Goal: Task Accomplishment & Management: Manage account settings

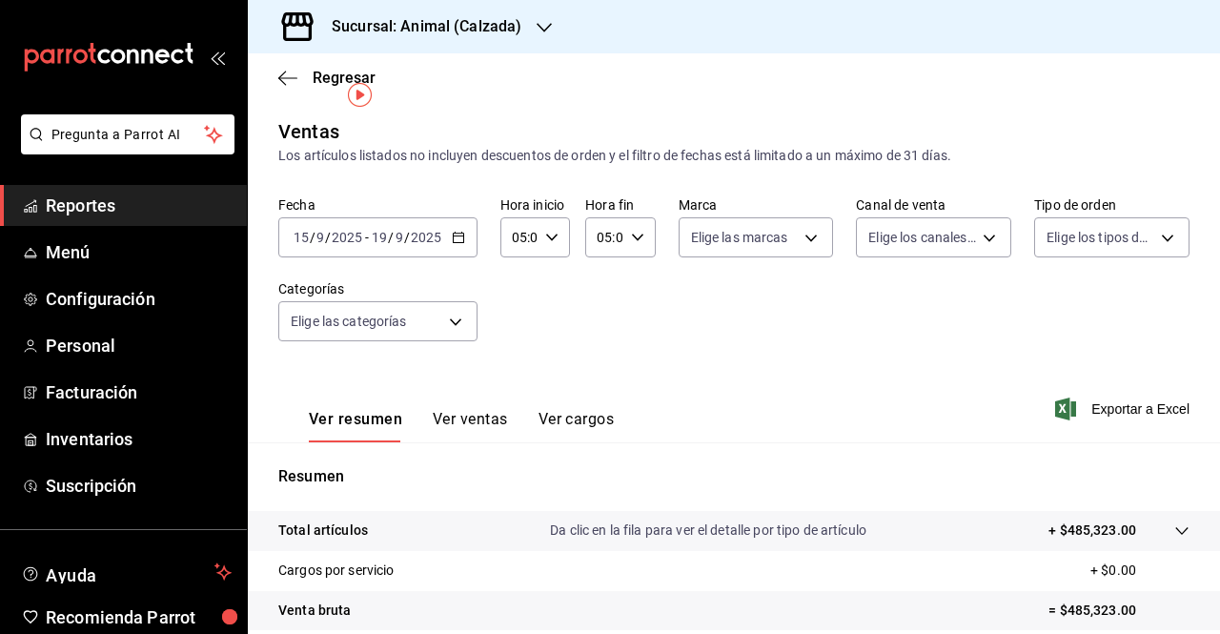
scroll to position [37, 0]
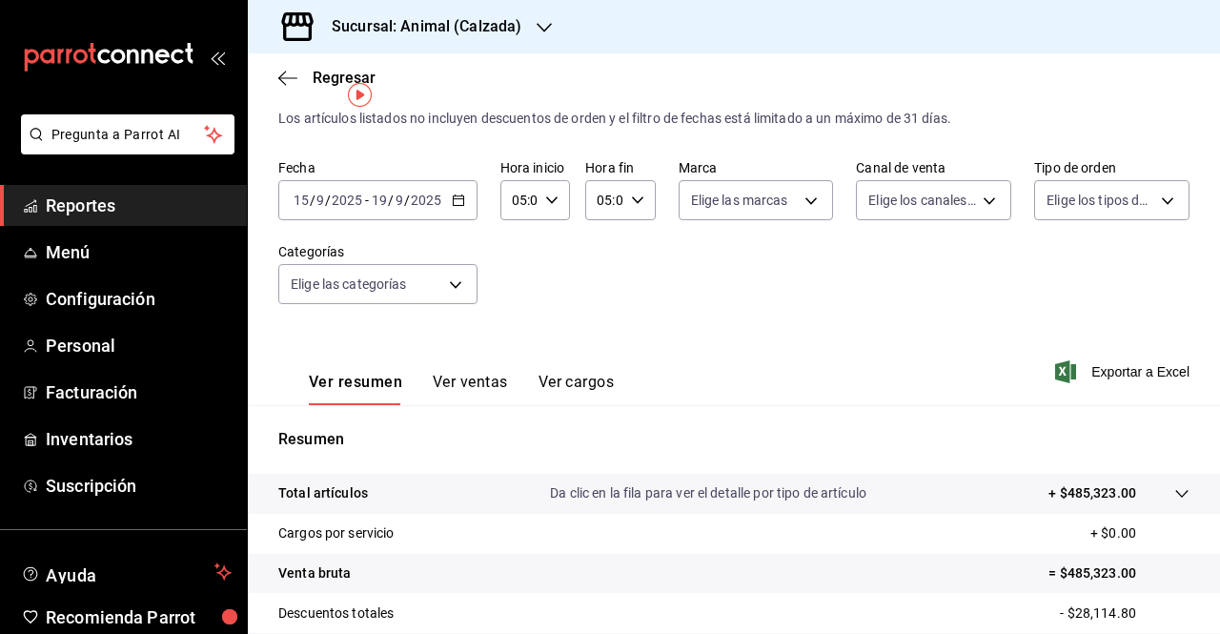
click at [544, 35] on div at bounding box center [544, 27] width 15 height 20
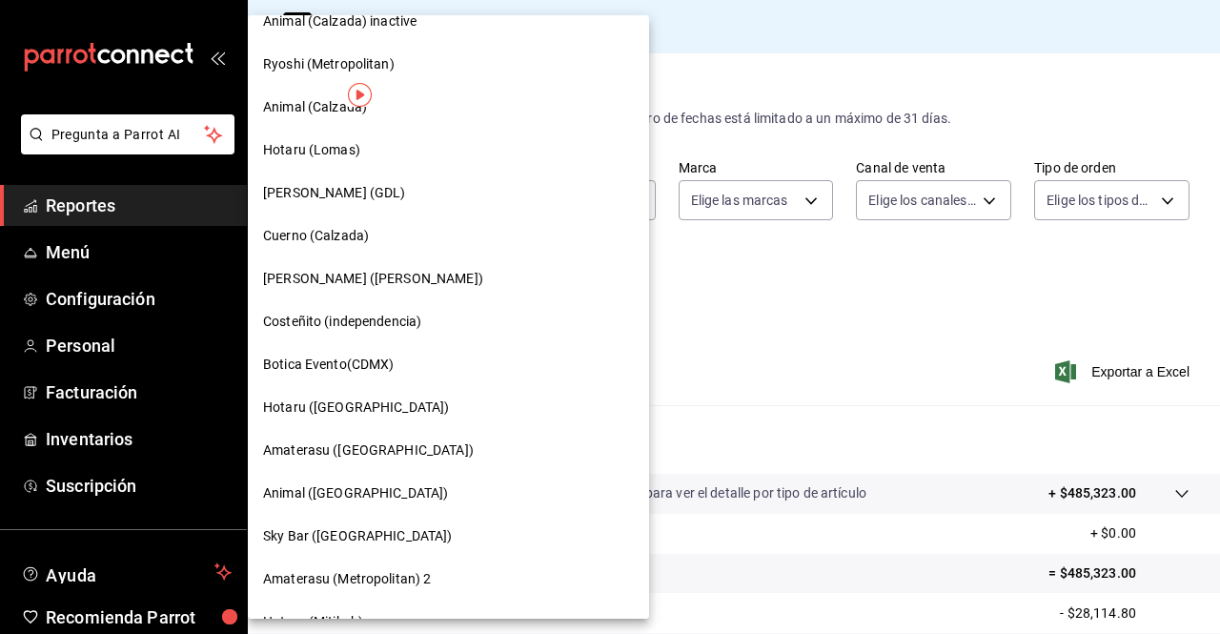
scroll to position [580, 0]
click at [357, 240] on span "Cuerno (Calzada)" at bounding box center [316, 236] width 106 height 20
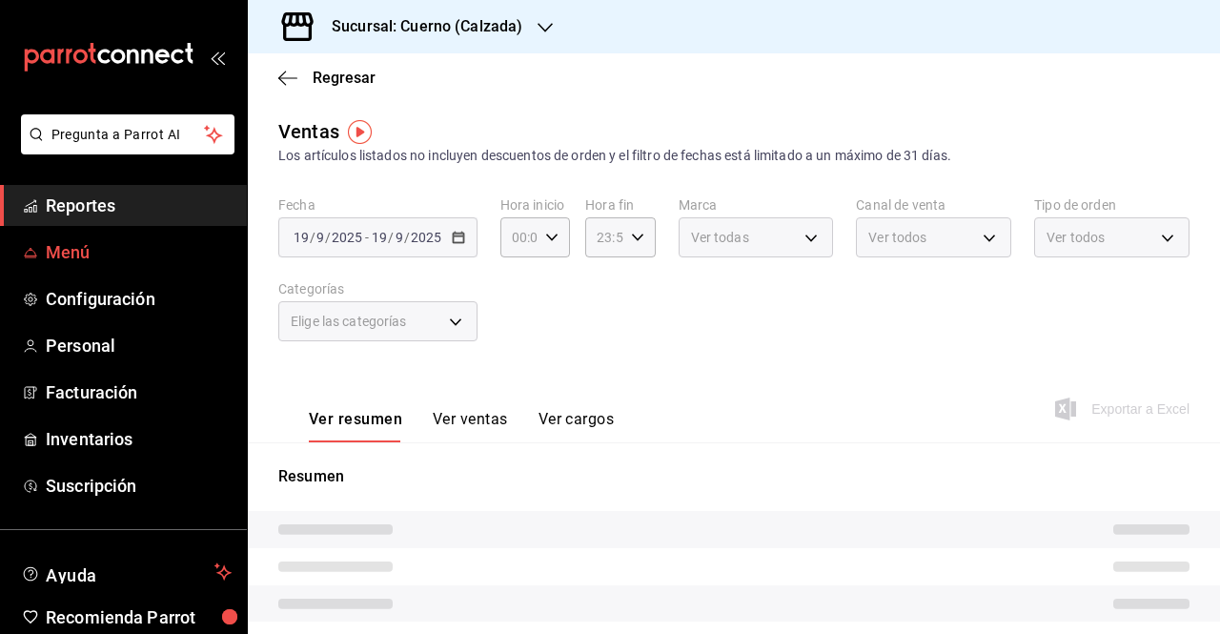
click at [48, 256] on span "Menú" at bounding box center [139, 252] width 186 height 26
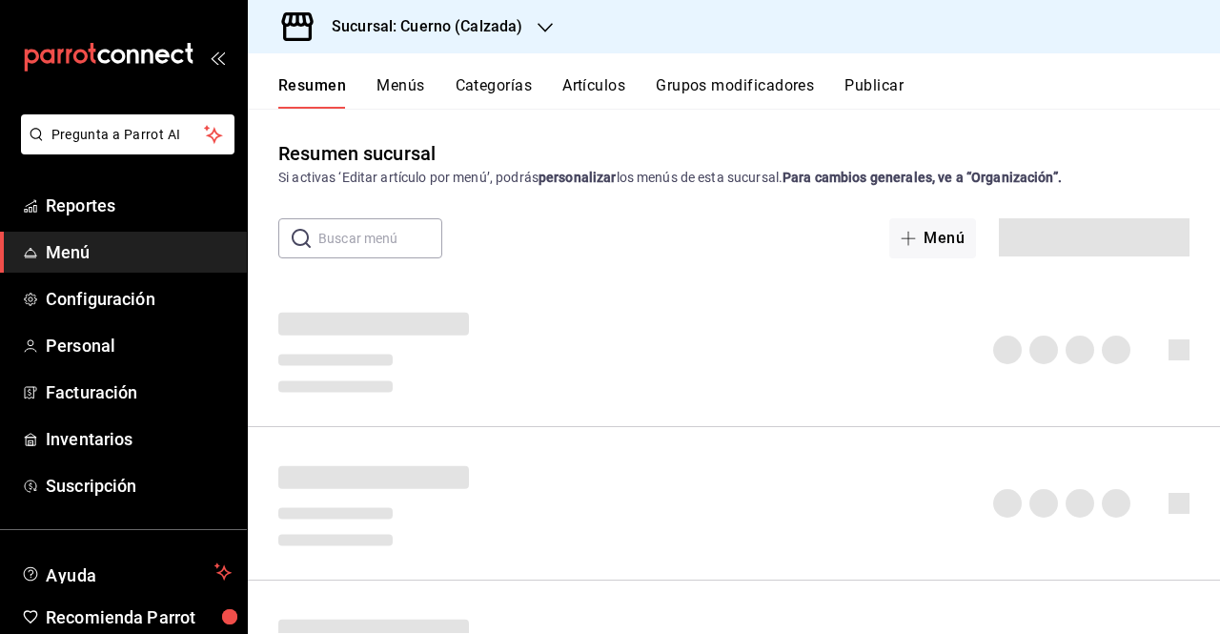
click at [688, 91] on button "Grupos modificadores" at bounding box center [735, 92] width 158 height 32
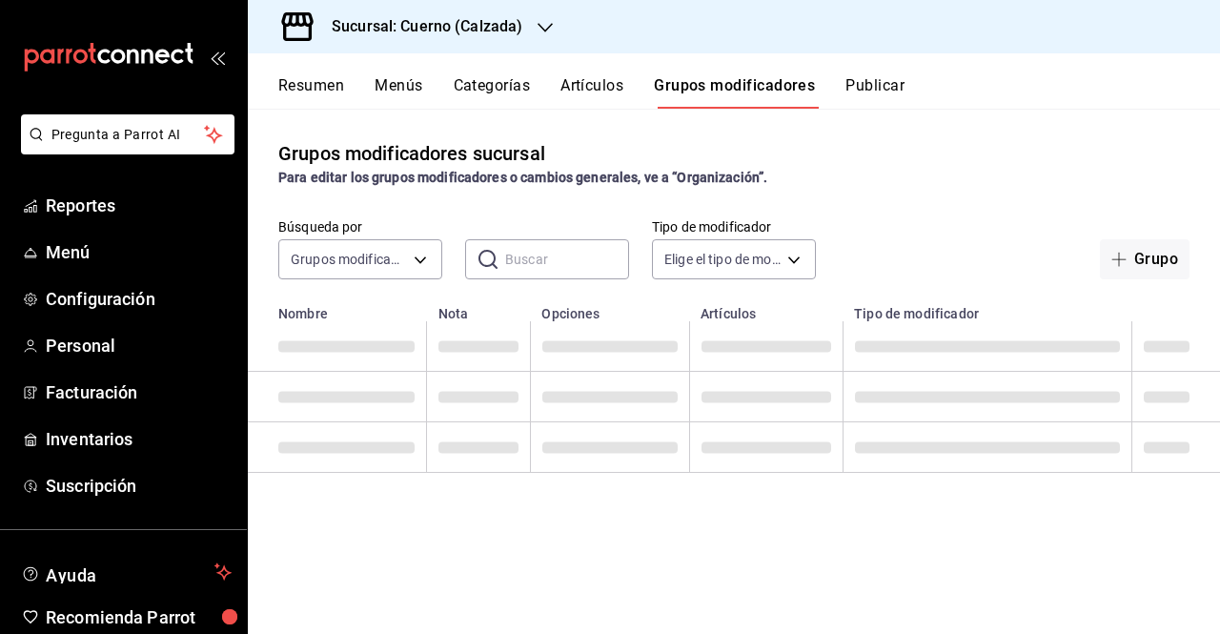
click at [572, 81] on button "Artículos" at bounding box center [591, 92] width 63 height 32
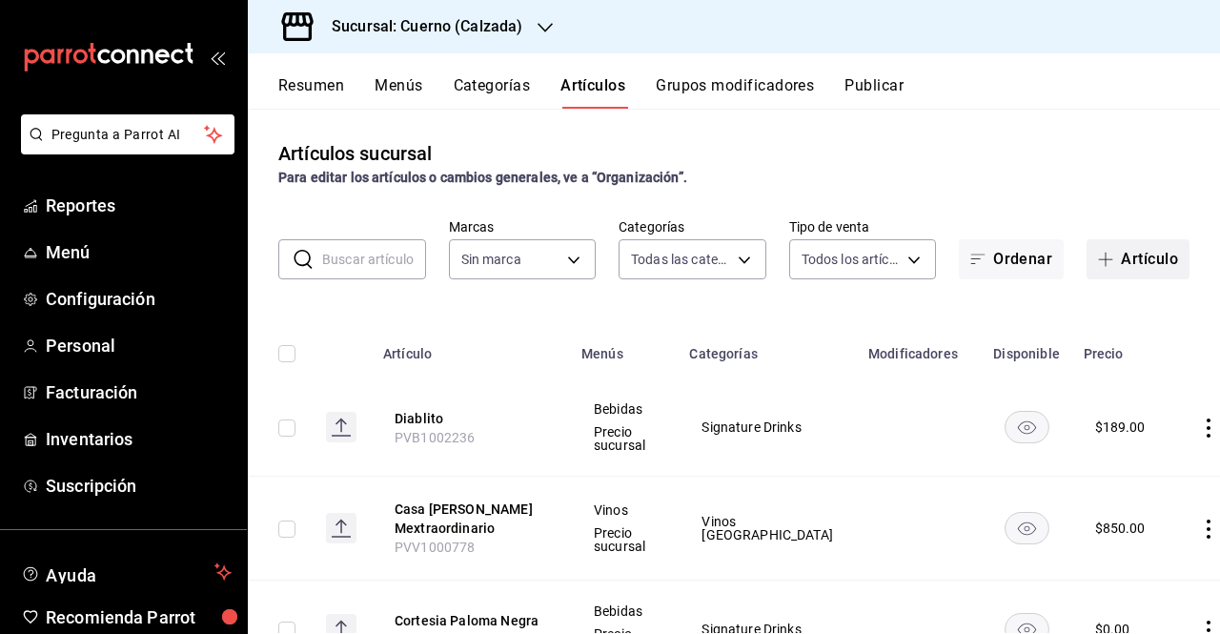
type input "fcad426d-22b8-4bc7-85b2-27ee6775f3f6,560d4c35-d9fc-4089-91ff-402d238ea400,30284…"
click at [1155, 260] on button "Artículo" at bounding box center [1137, 259] width 103 height 40
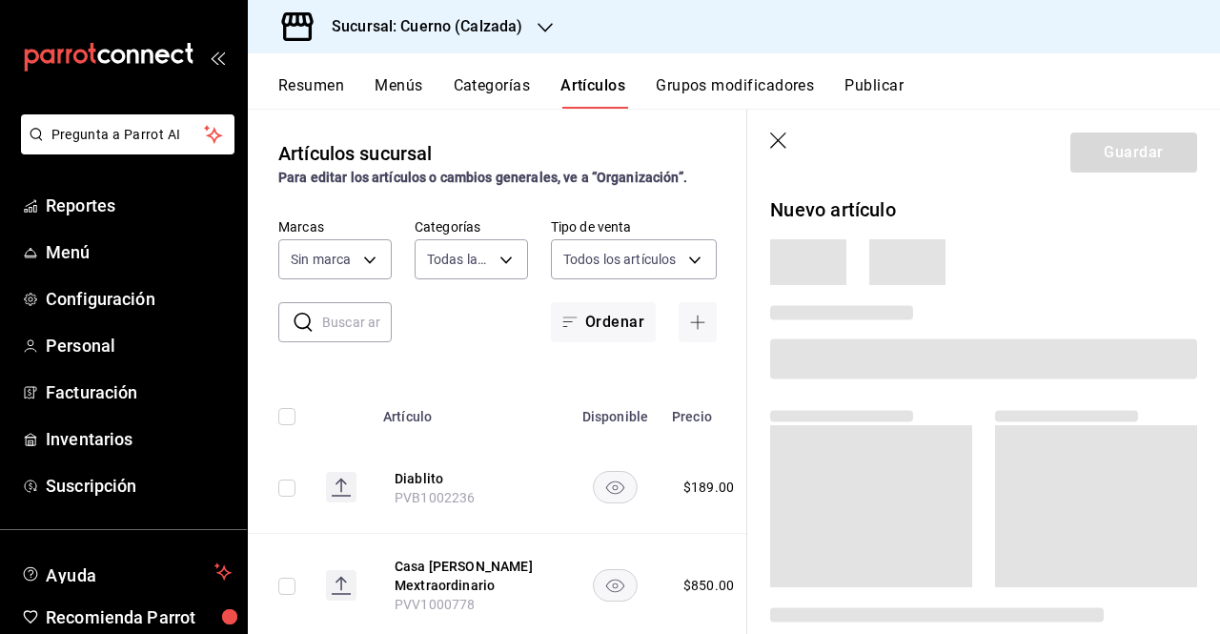
type input "b7ae777b-2dfc-42e0-9650-6cefdf37a424,c000f1c0-fb9f-4016-8e6a-f0d1e83e893d"
click at [779, 145] on icon "button" at bounding box center [779, 141] width 19 height 19
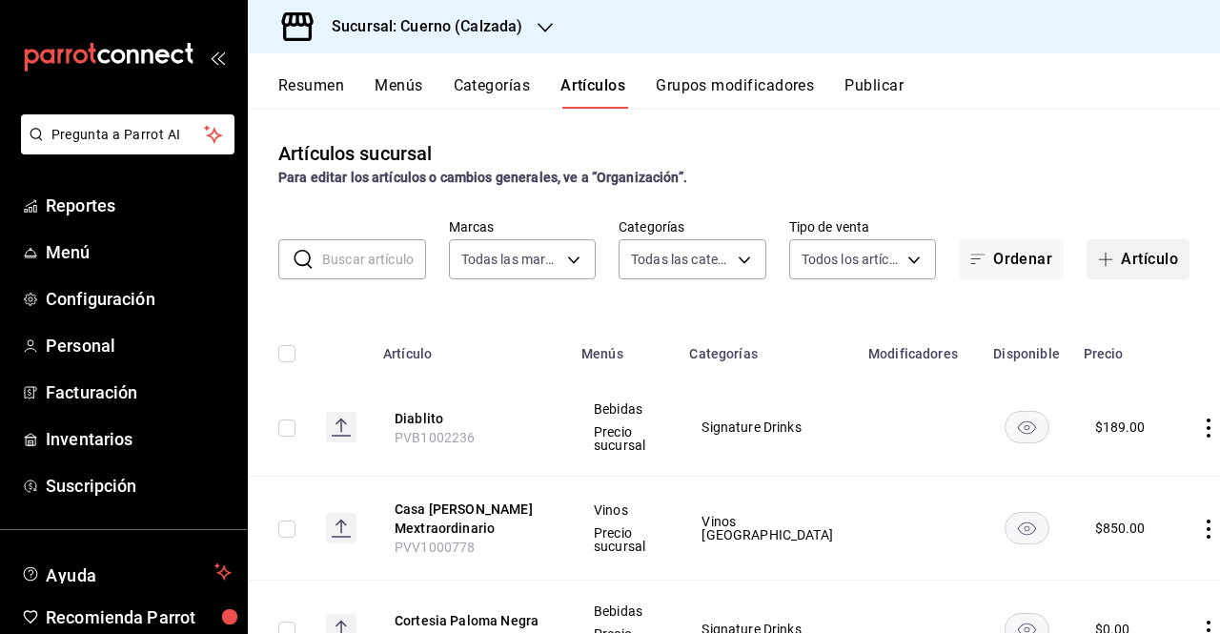
click at [1111, 252] on button "Artículo" at bounding box center [1137, 259] width 103 height 40
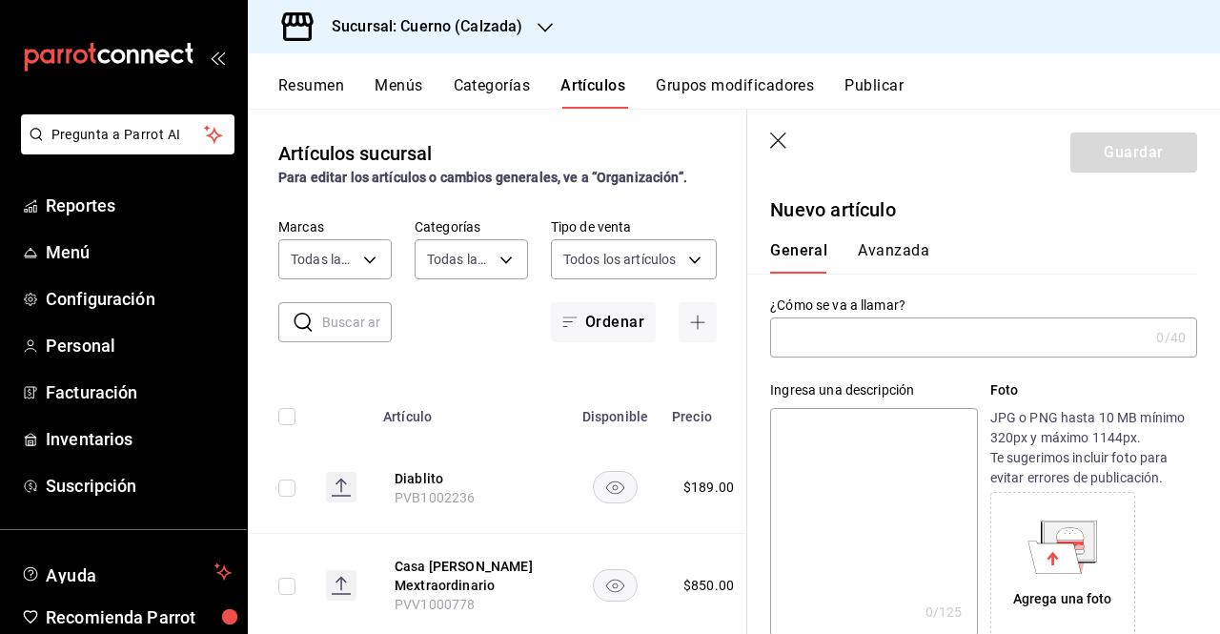
click at [846, 329] on input "text" at bounding box center [959, 337] width 378 height 38
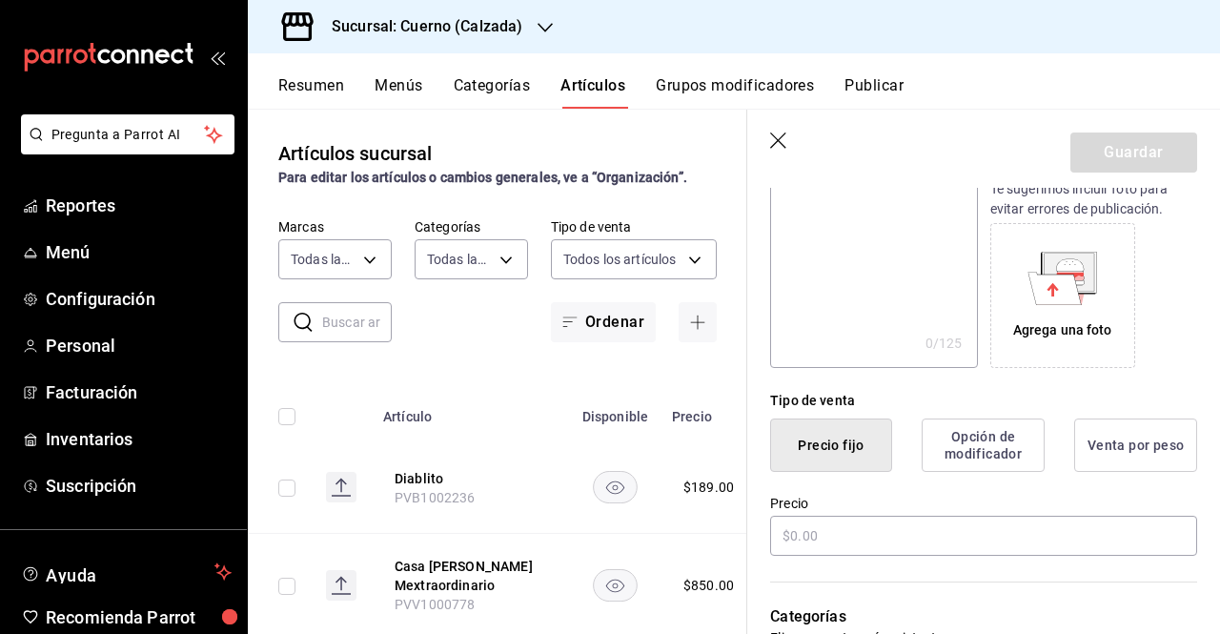
scroll to position [347, 0]
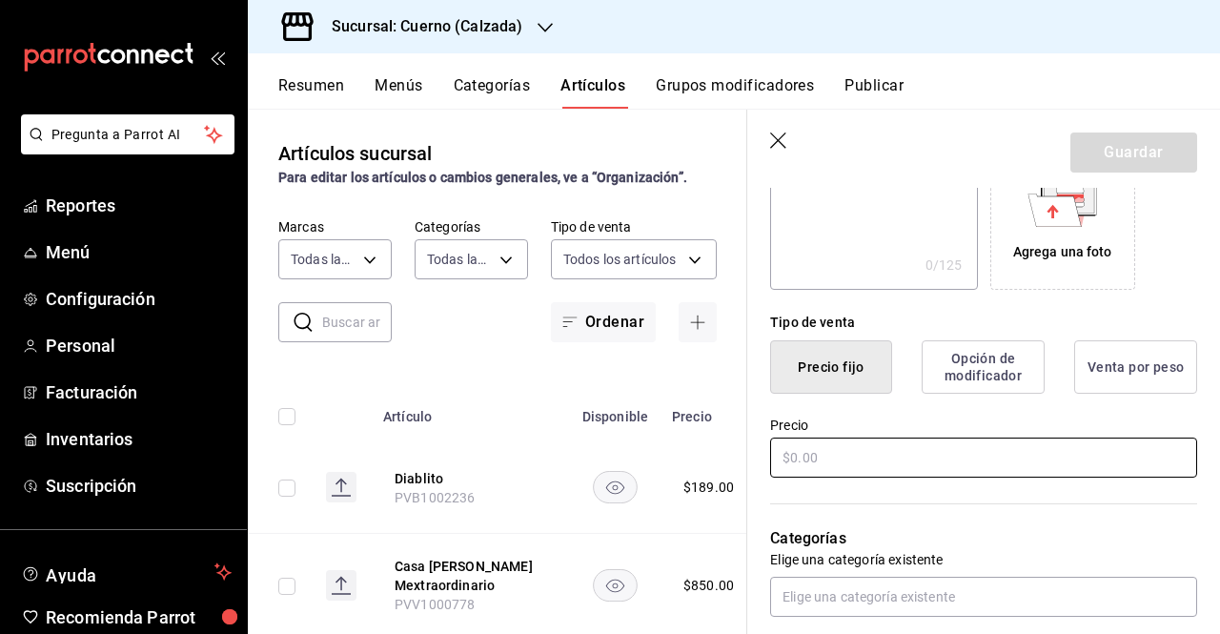
type input "Pescado Zarandeado"
click at [922, 448] on input "text" at bounding box center [983, 457] width 427 height 40
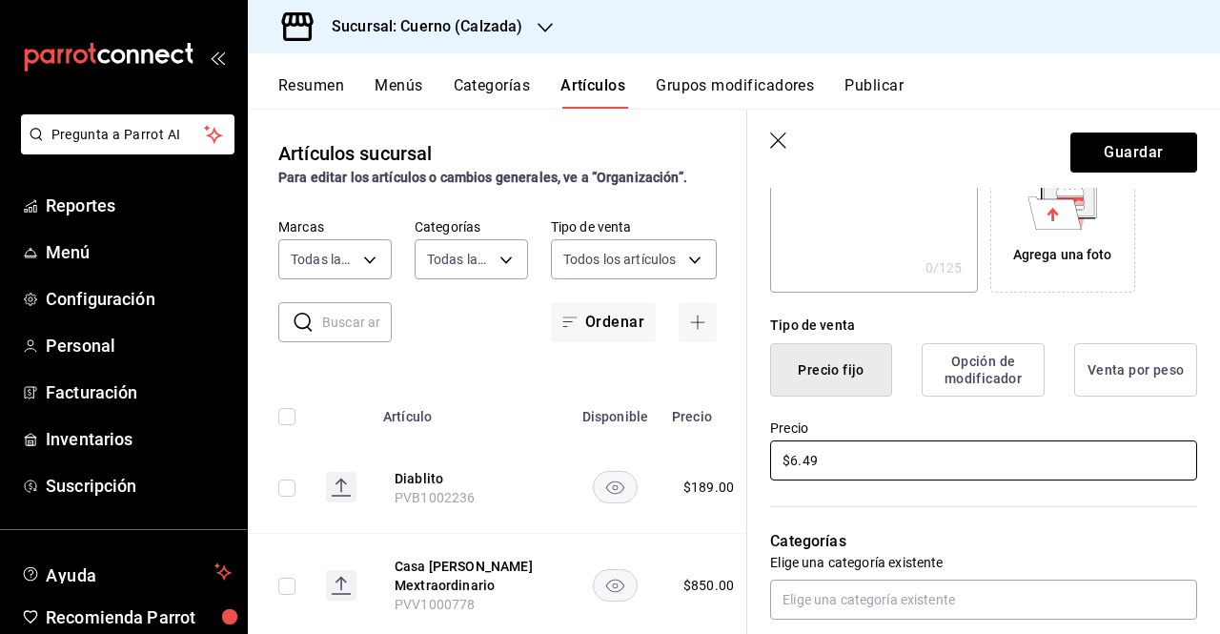
scroll to position [344, 0]
drag, startPoint x: 1219, startPoint y: 430, endPoint x: 896, endPoint y: 462, distance: 324.7
click at [896, 462] on input "$6.49" at bounding box center [983, 460] width 427 height 40
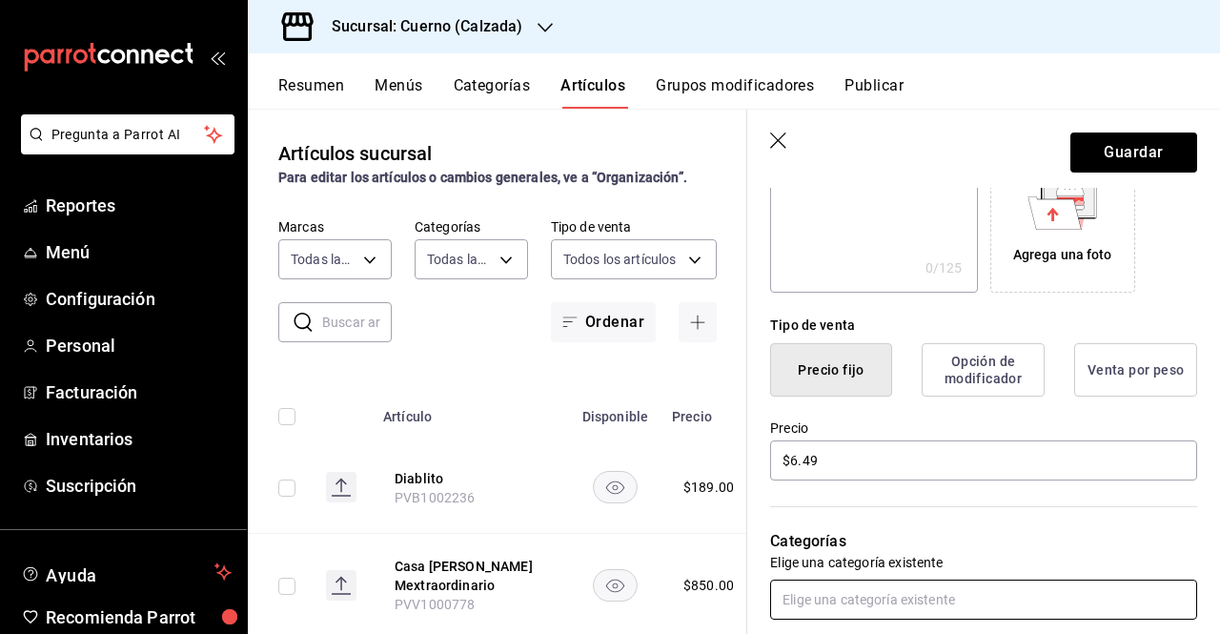
click at [1079, 586] on input "text" at bounding box center [983, 599] width 427 height 40
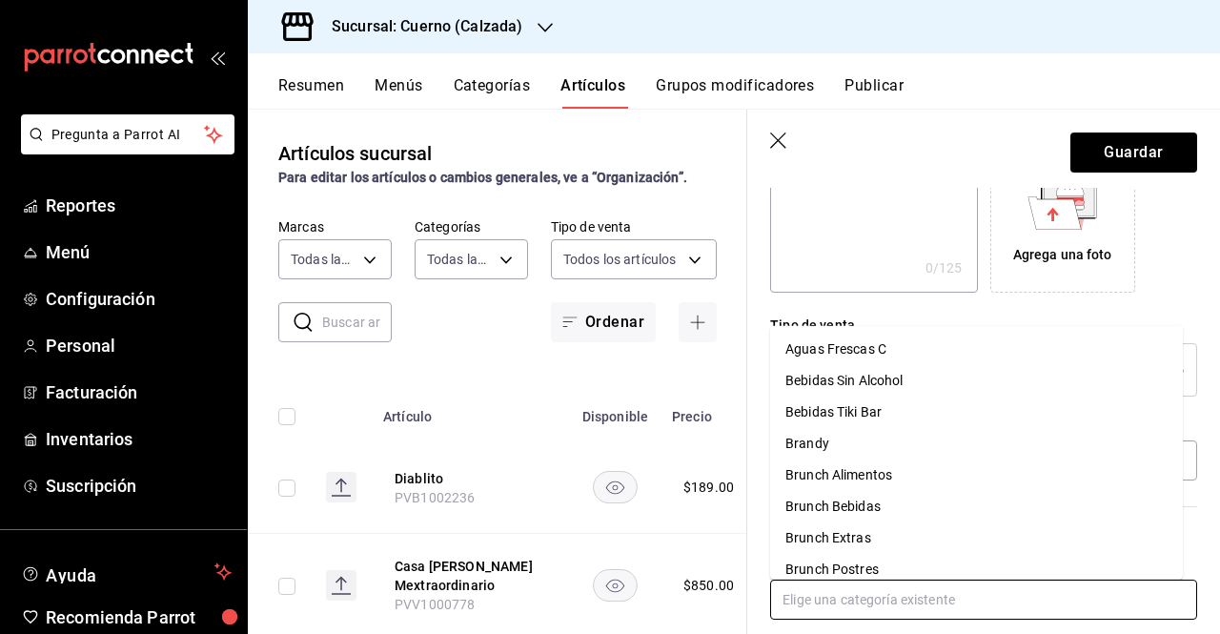
click at [1089, 588] on input "text" at bounding box center [983, 599] width 427 height 40
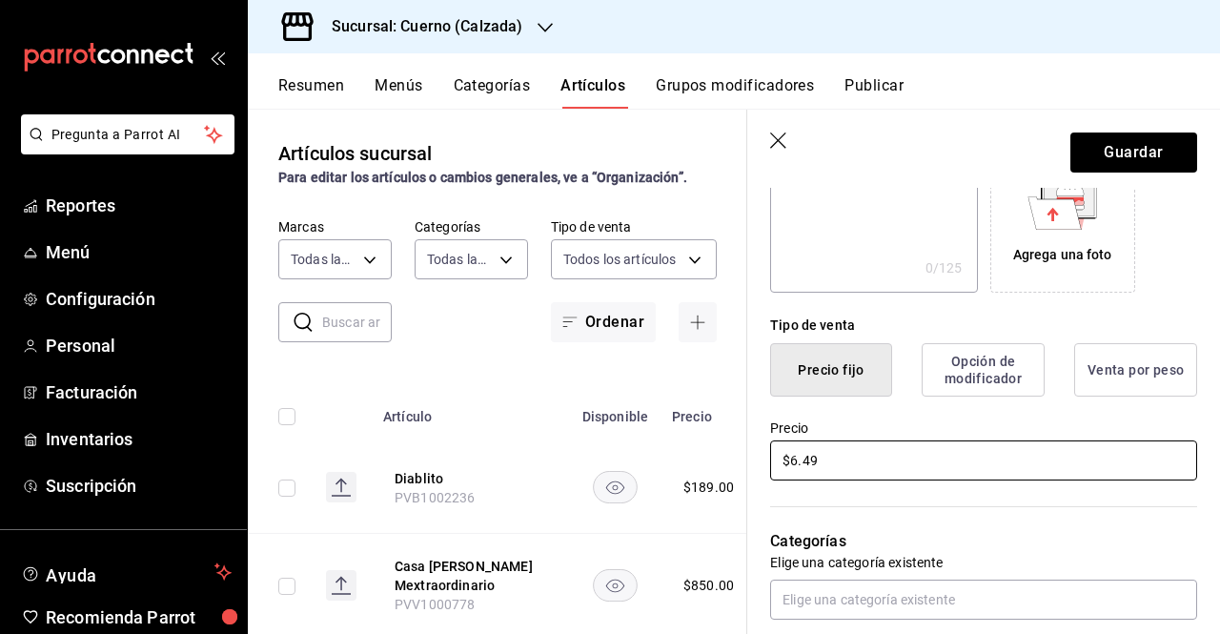
click at [949, 458] on input "$6.49" at bounding box center [983, 460] width 427 height 40
type input "$6.00"
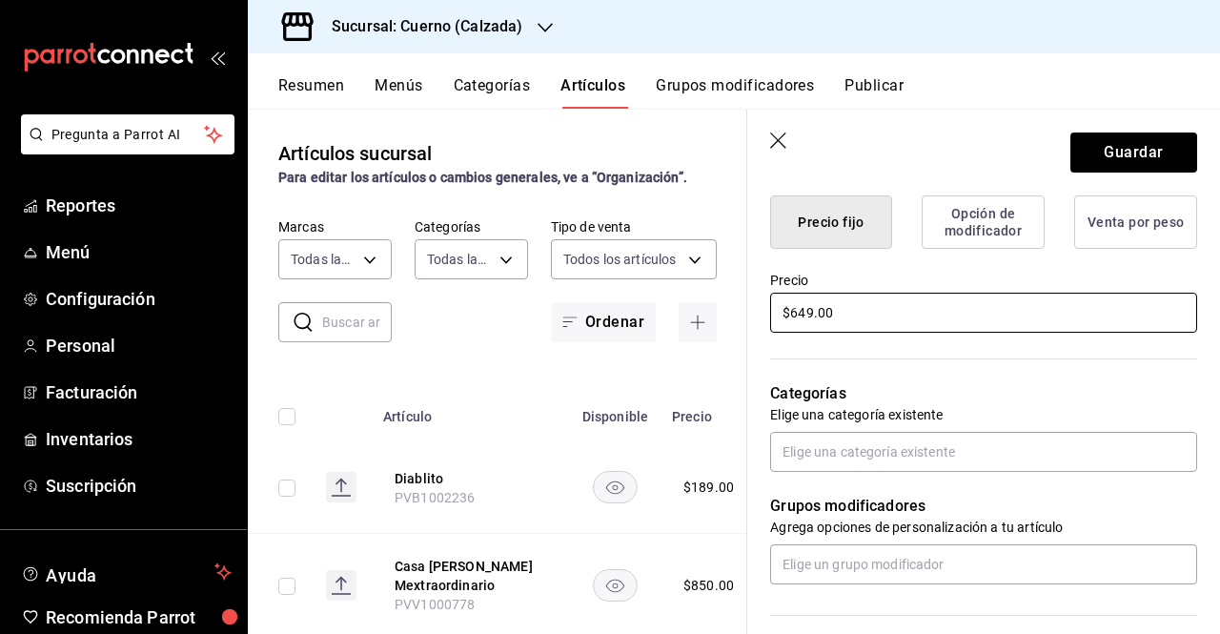
scroll to position [568, 0]
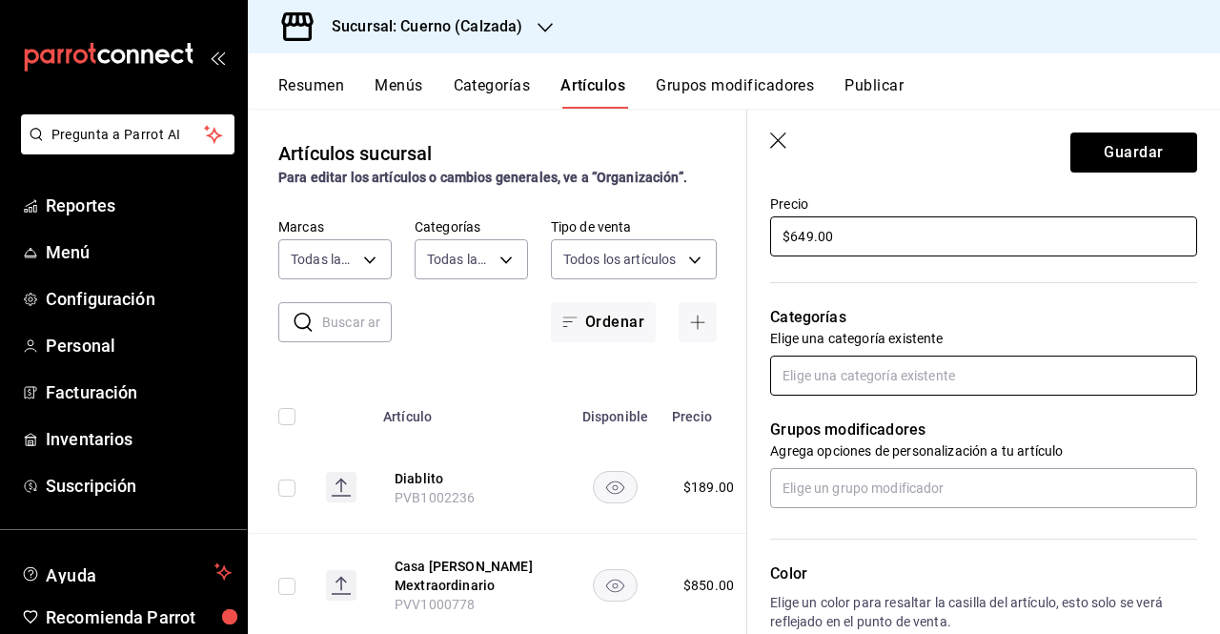
type input "$649.00"
click at [992, 378] on input "text" at bounding box center [983, 375] width 427 height 40
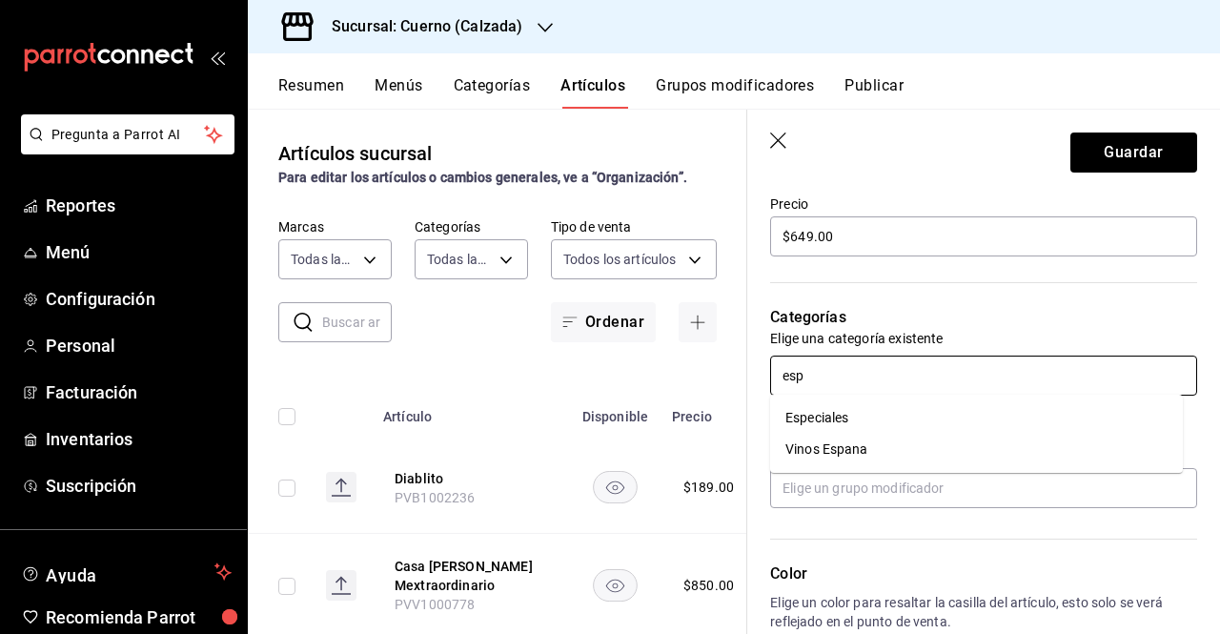
type input "espe"
click at [915, 413] on li "Especiales" at bounding box center [976, 417] width 413 height 31
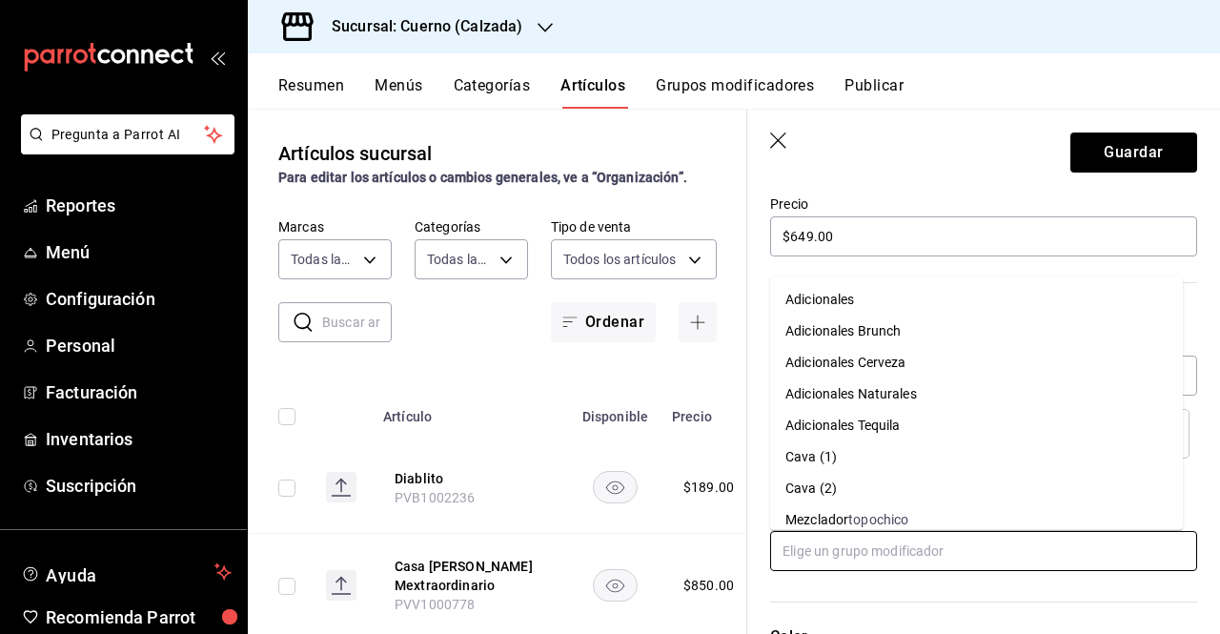
click at [871, 542] on input "text" at bounding box center [983, 551] width 427 height 40
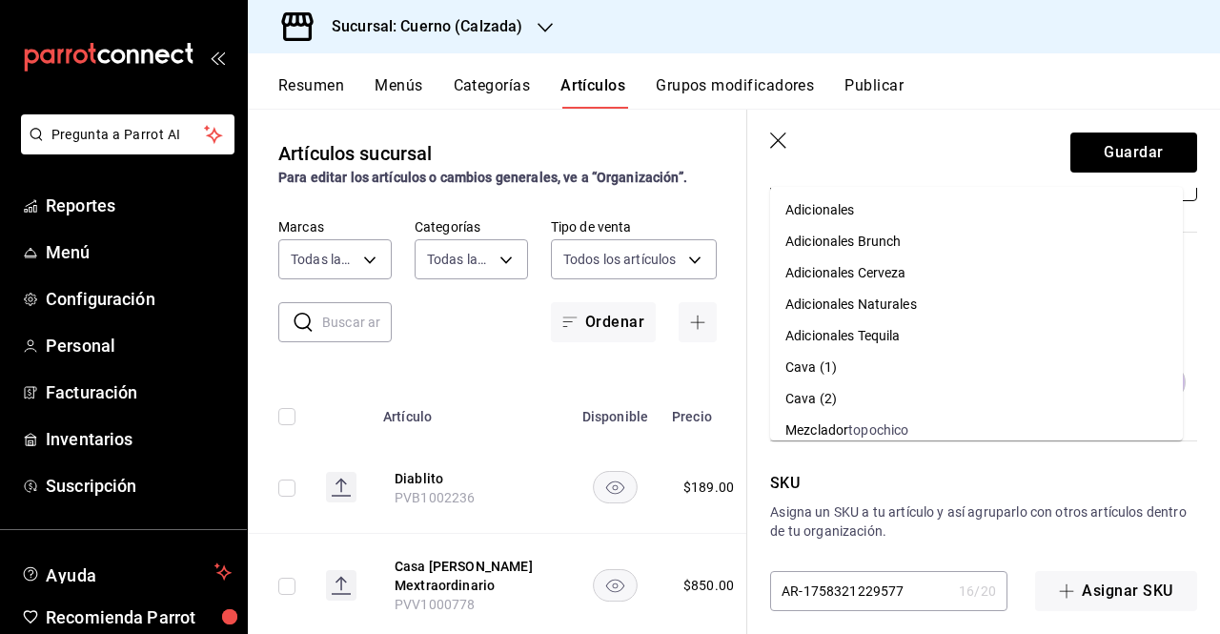
scroll to position [951, 0]
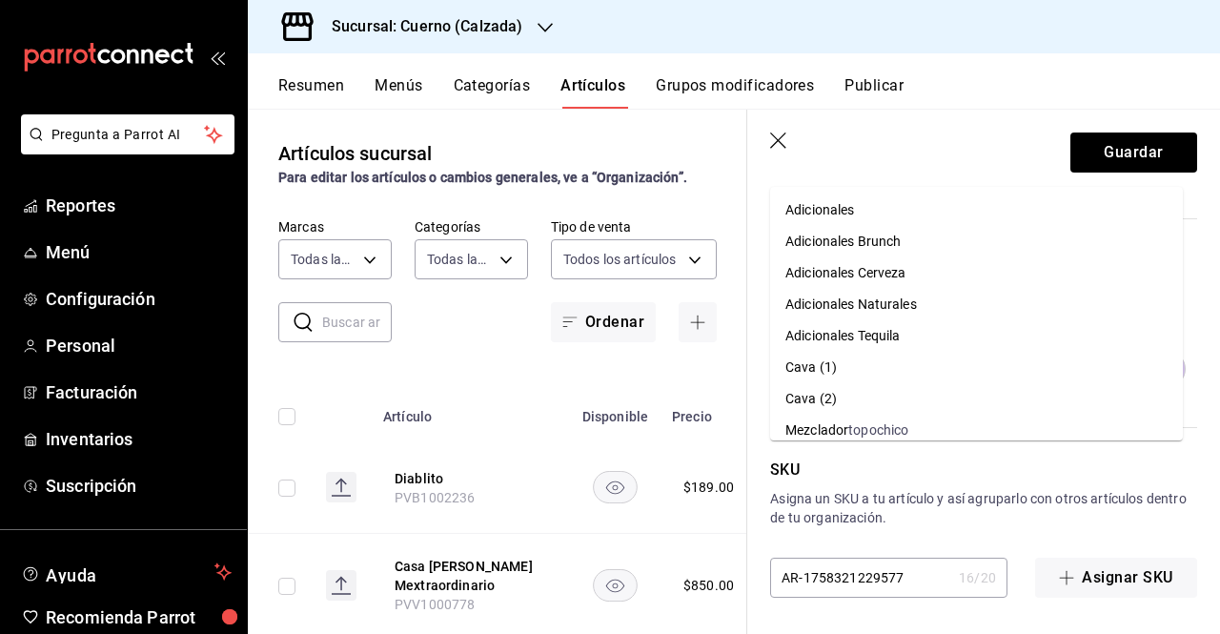
click at [905, 577] on input "AR-1758321229577" at bounding box center [860, 577] width 181 height 38
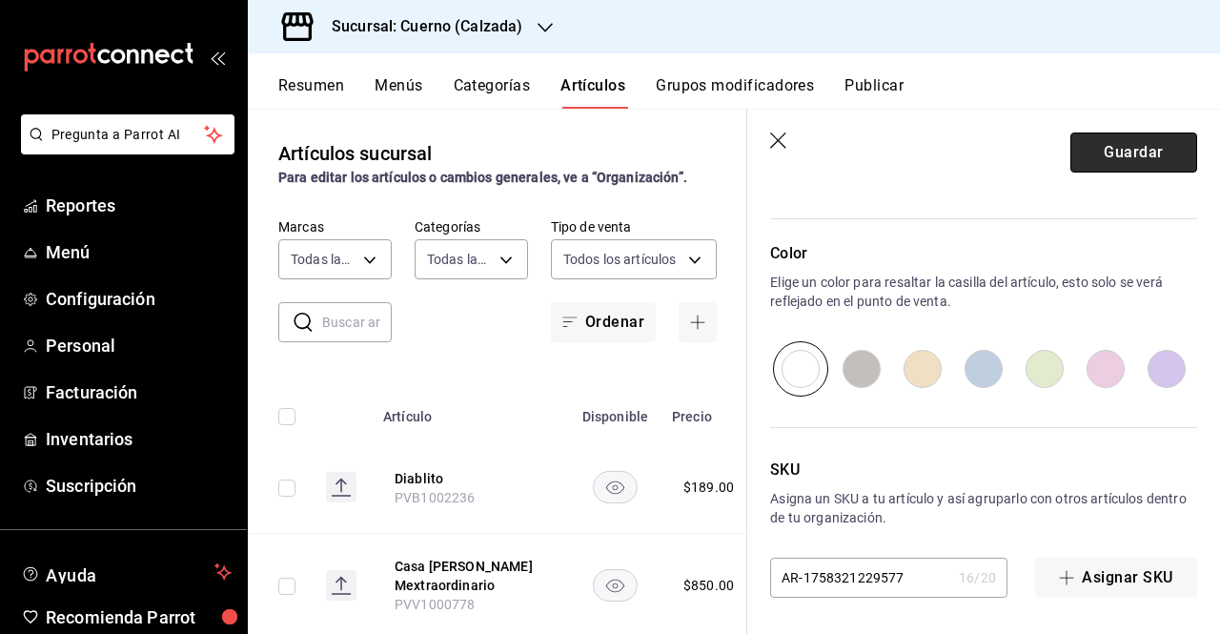
click at [1103, 156] on button "Guardar" at bounding box center [1133, 152] width 127 height 40
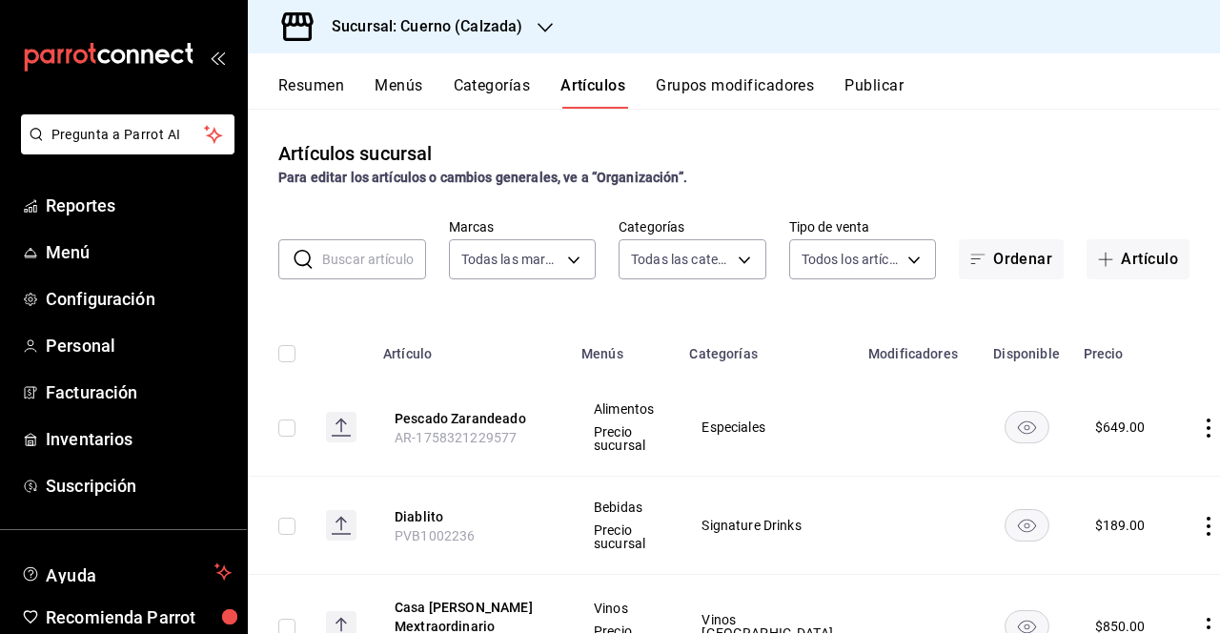
click at [279, 431] on input "checkbox" at bounding box center [286, 427] width 17 height 17
checkbox input "true"
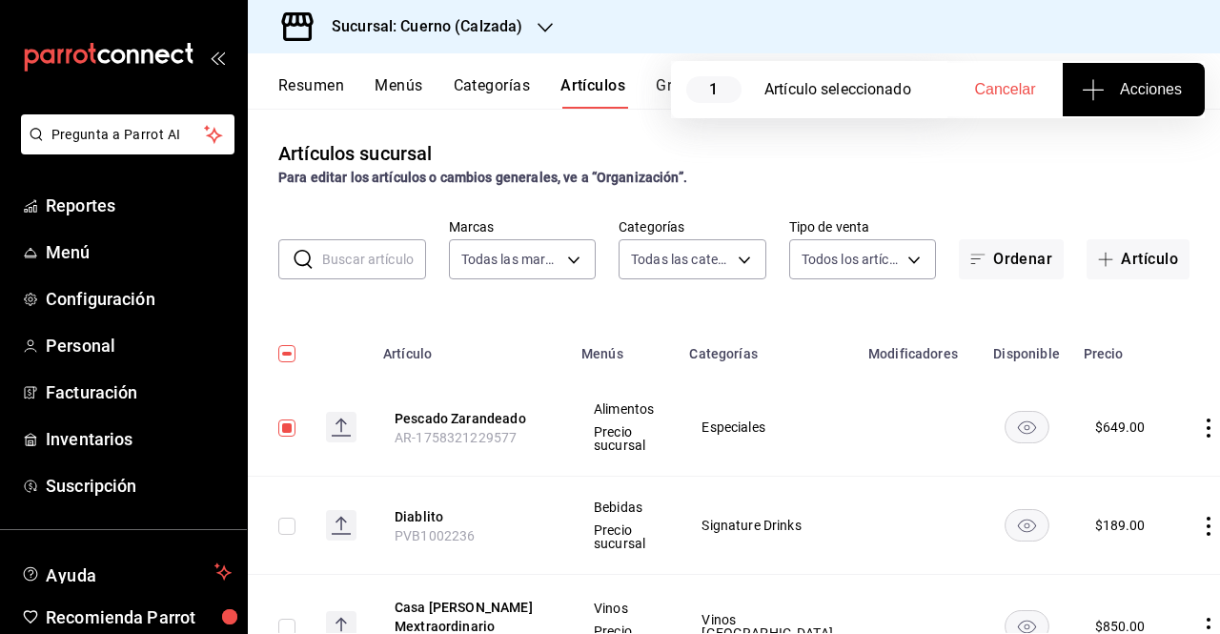
click at [1119, 94] on span "Acciones" at bounding box center [1133, 89] width 96 height 23
click at [1099, 153] on span "Agregar tipo" at bounding box center [1133, 149] width 112 height 20
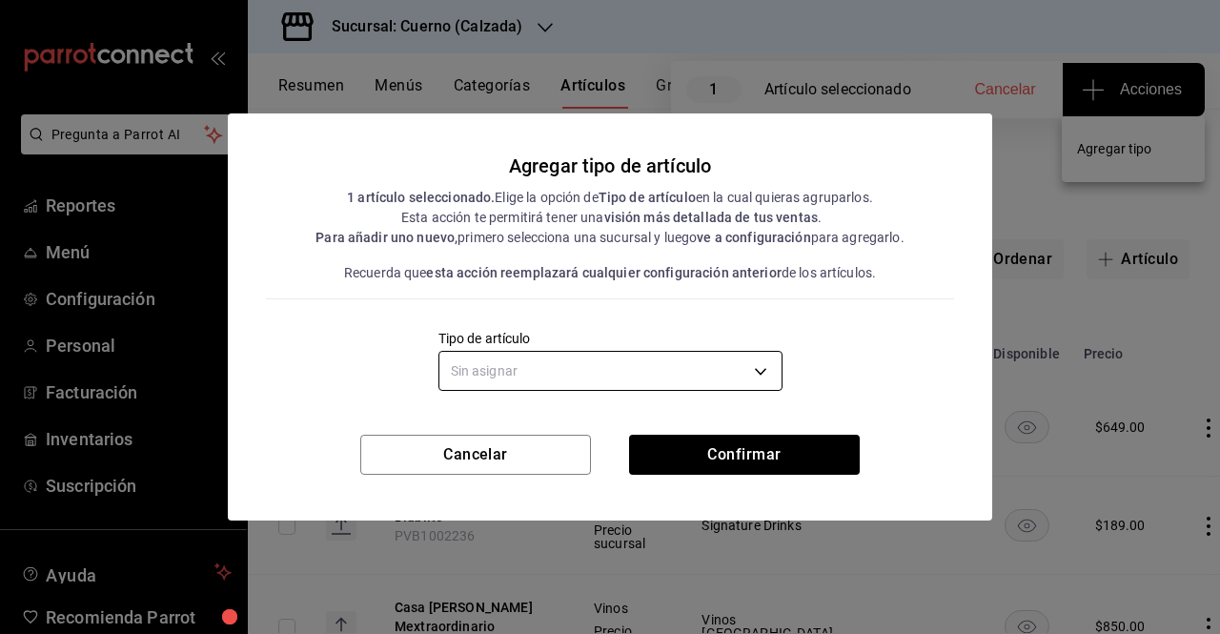
click at [759, 357] on body "Pregunta a Parrot AI Reportes Menú Configuración Personal Facturación Inventari…" at bounding box center [610, 317] width 1220 height 634
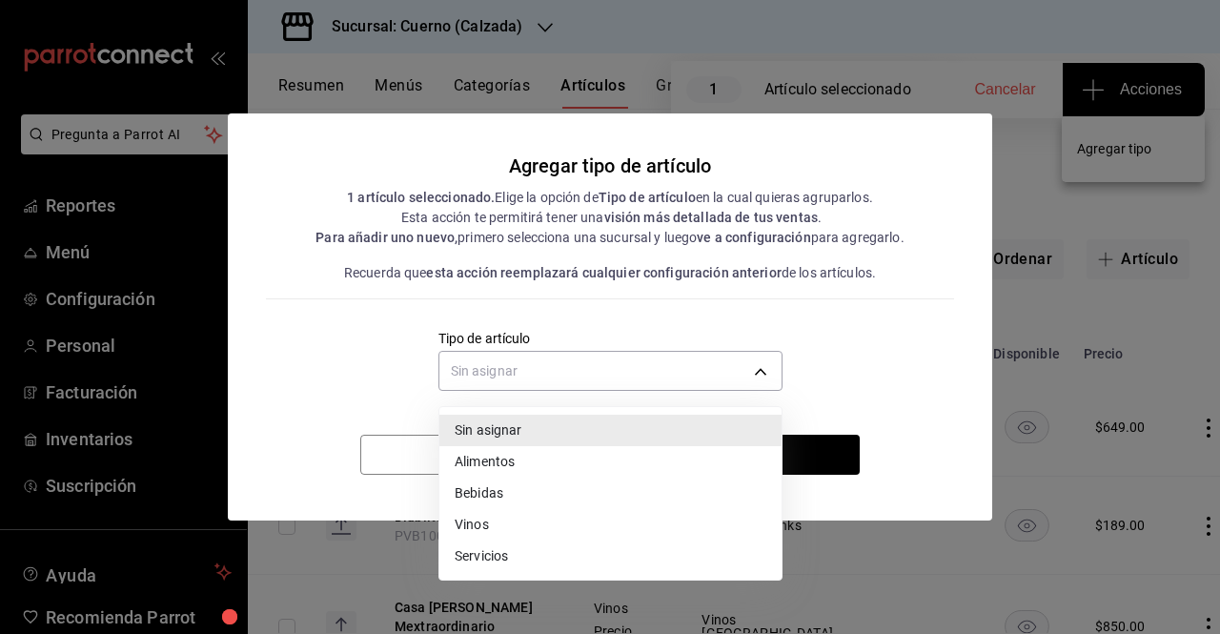
click at [593, 467] on li "Alimentos" at bounding box center [610, 461] width 342 height 31
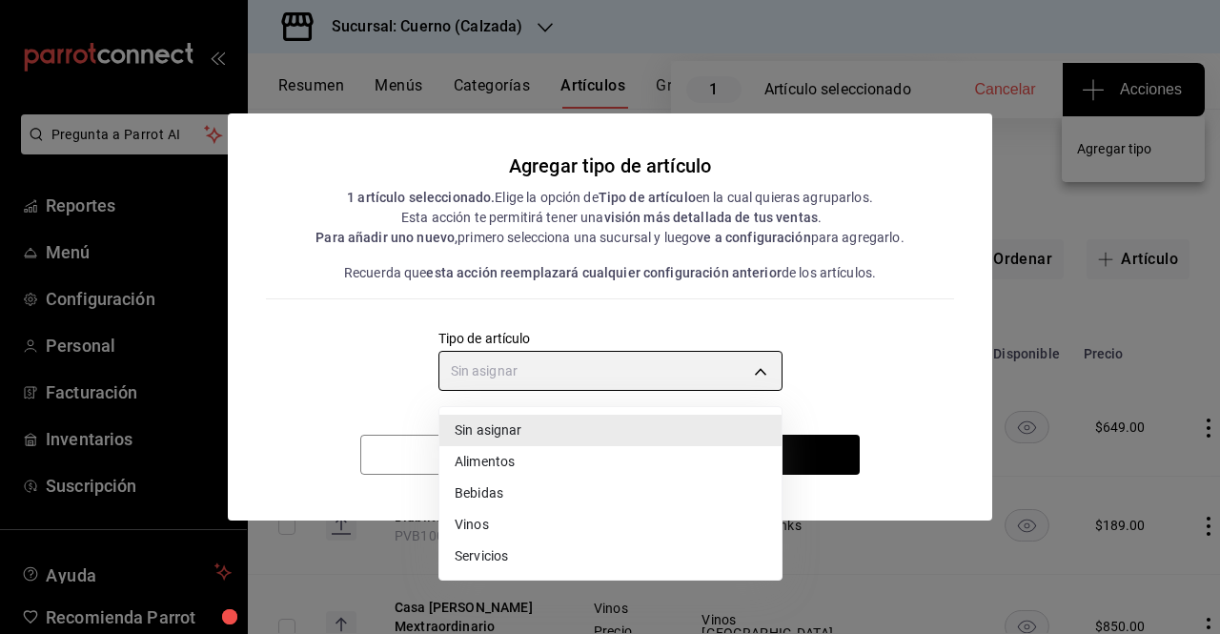
type input "a9c5c5d7-09f7-4d61-88a6-a13d33eec0fd"
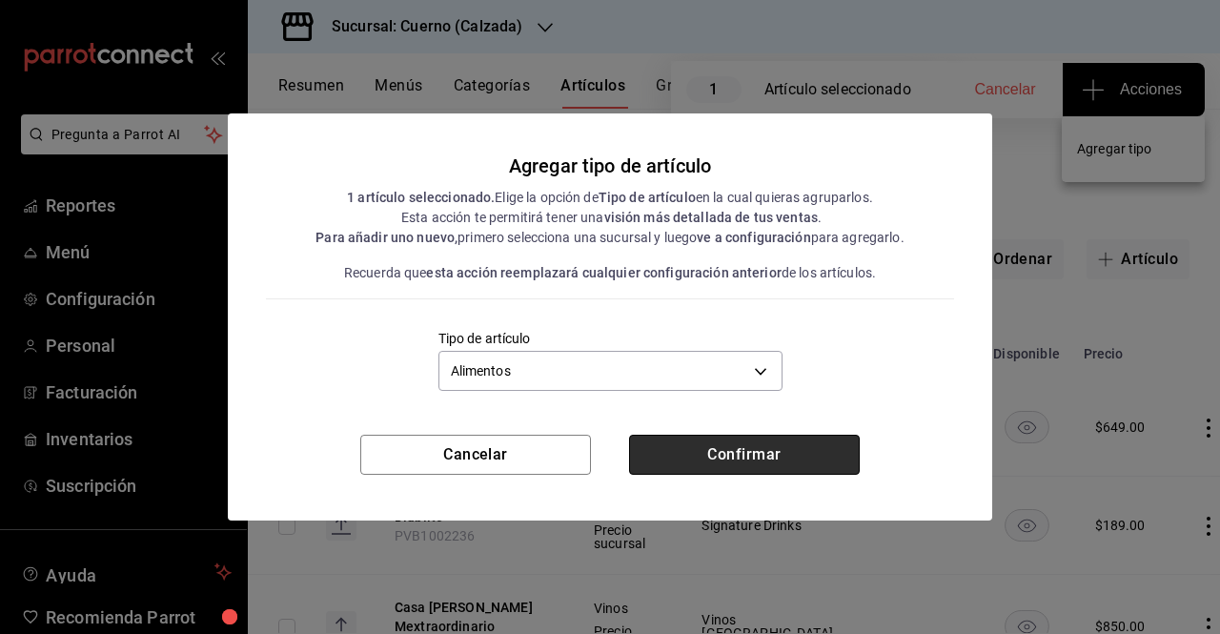
click at [802, 462] on button "Confirmar" at bounding box center [744, 455] width 231 height 40
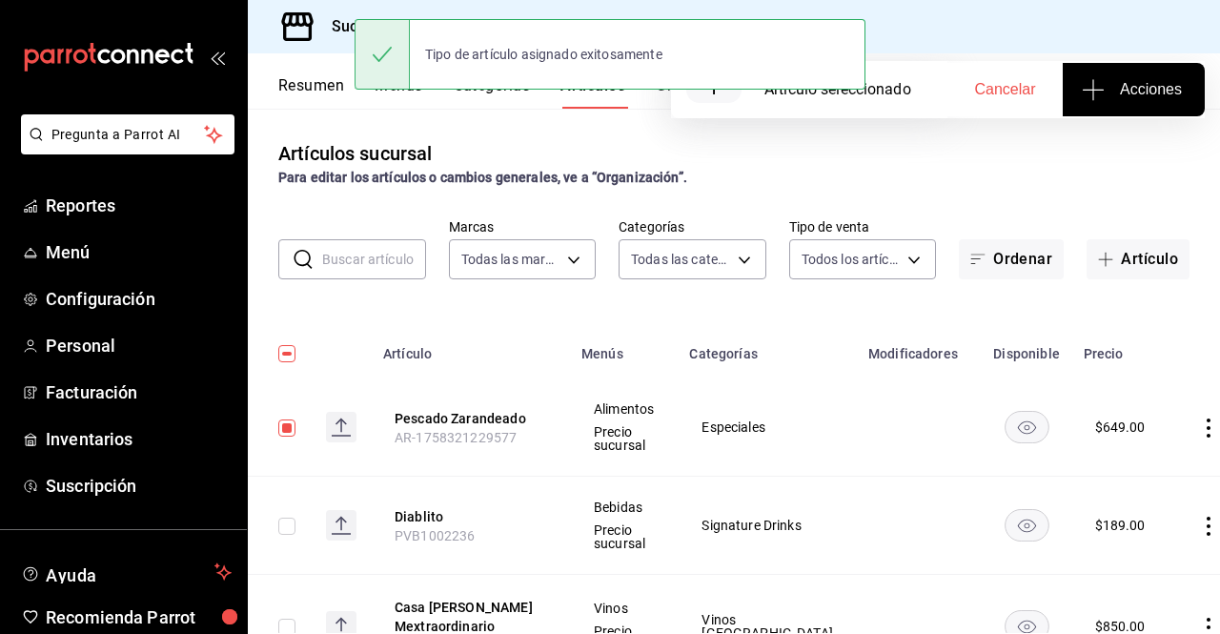
click at [290, 426] on input "checkbox" at bounding box center [286, 427] width 17 height 17
checkbox input "false"
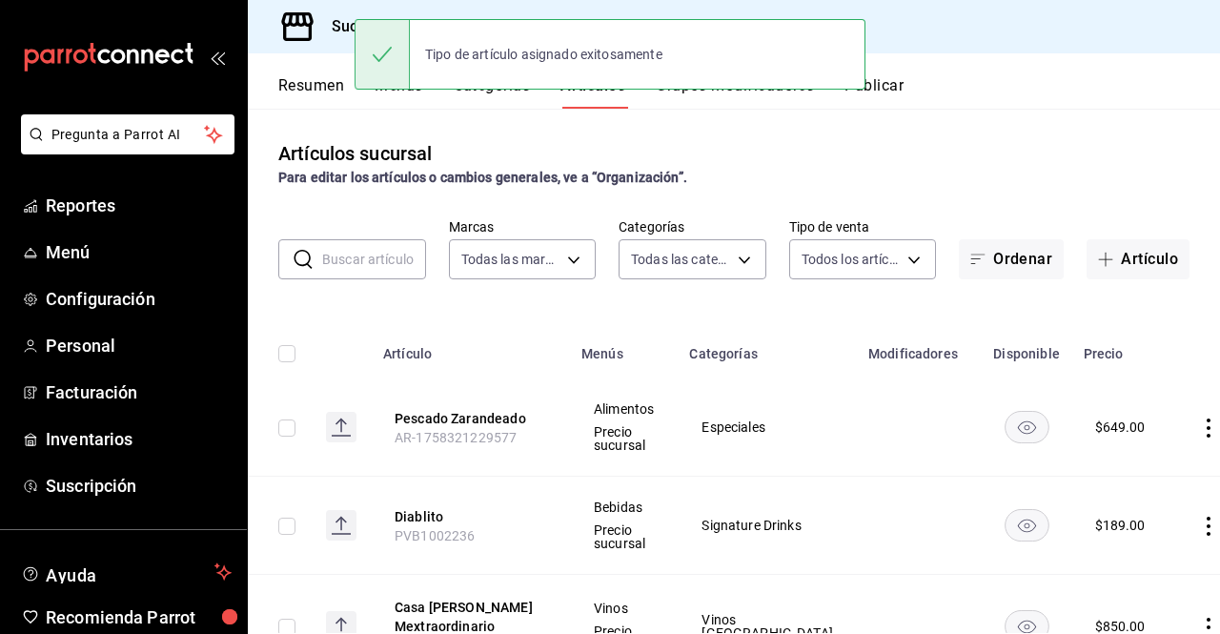
click at [903, 94] on button "Publicar" at bounding box center [873, 92] width 59 height 32
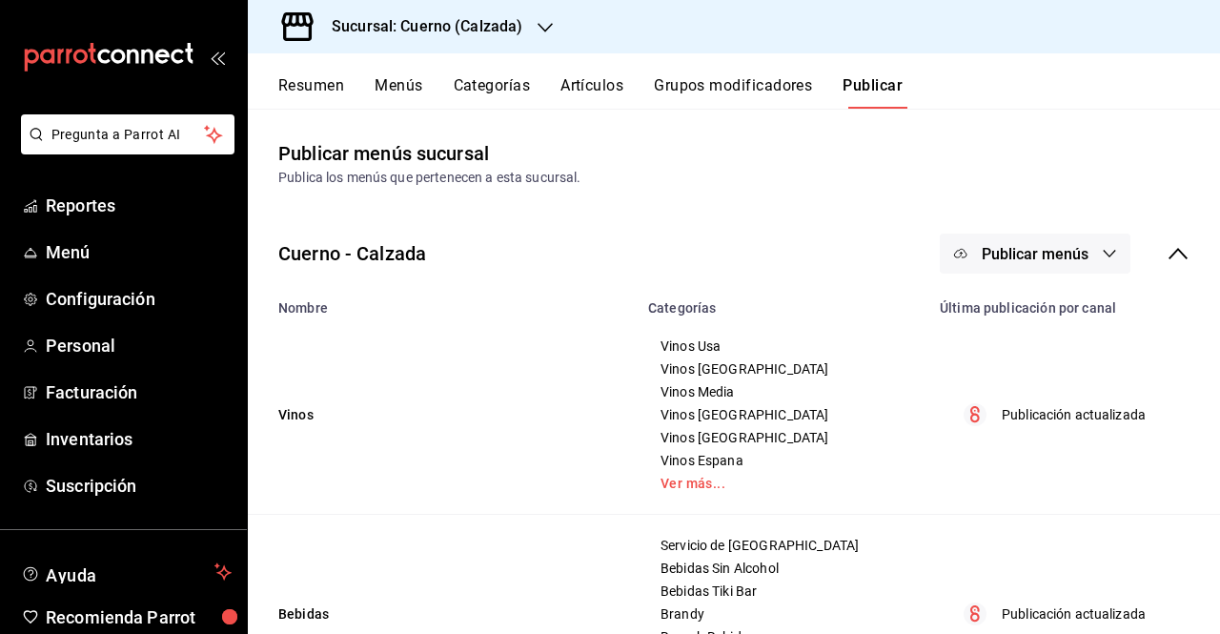
click at [1102, 257] on icon "button" at bounding box center [1109, 253] width 15 height 15
click at [1035, 312] on span "Punto de venta" at bounding box center [1048, 316] width 91 height 20
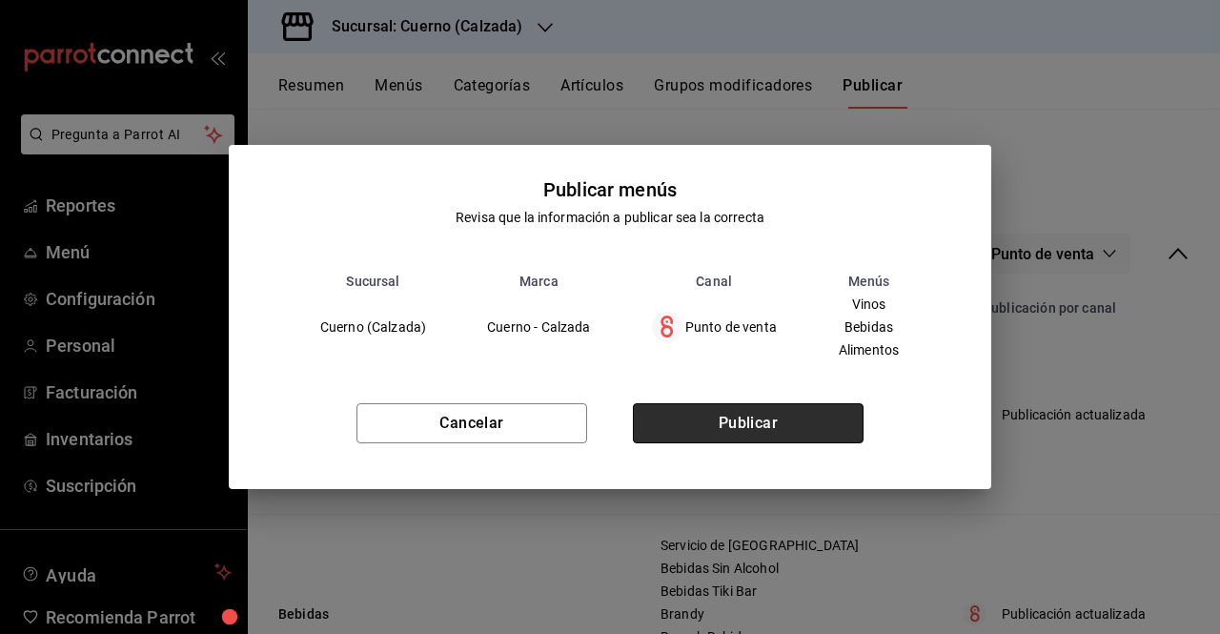
click at [837, 420] on button "Publicar" at bounding box center [748, 423] width 231 height 40
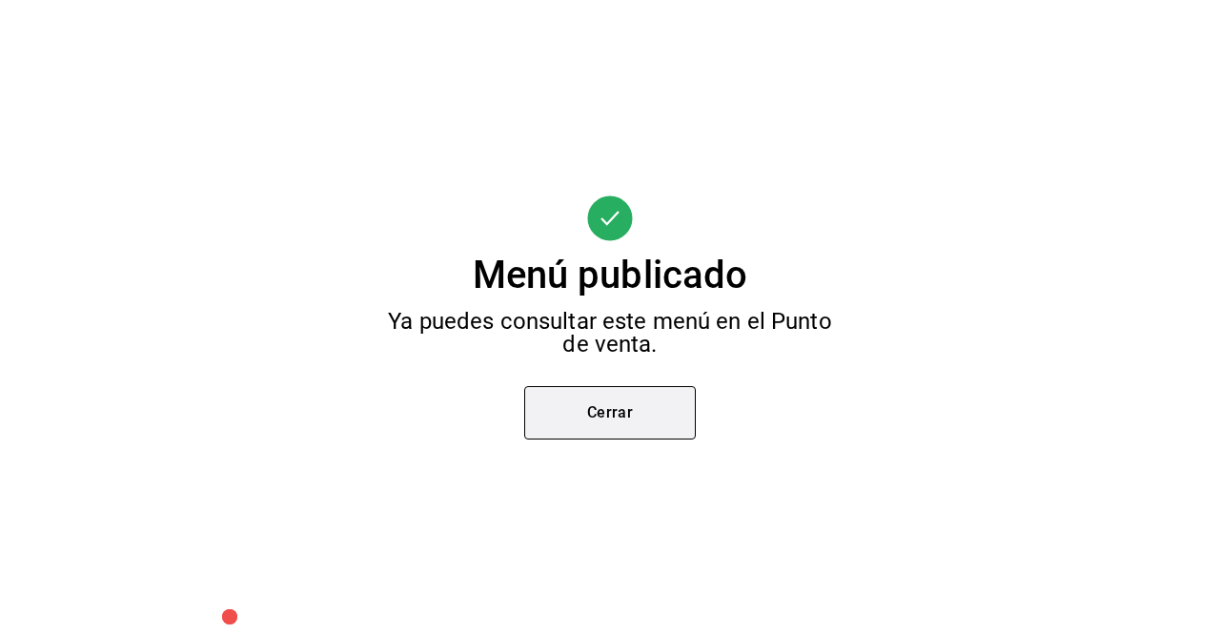
click at [661, 415] on button "Cerrar" at bounding box center [610, 412] width 172 height 53
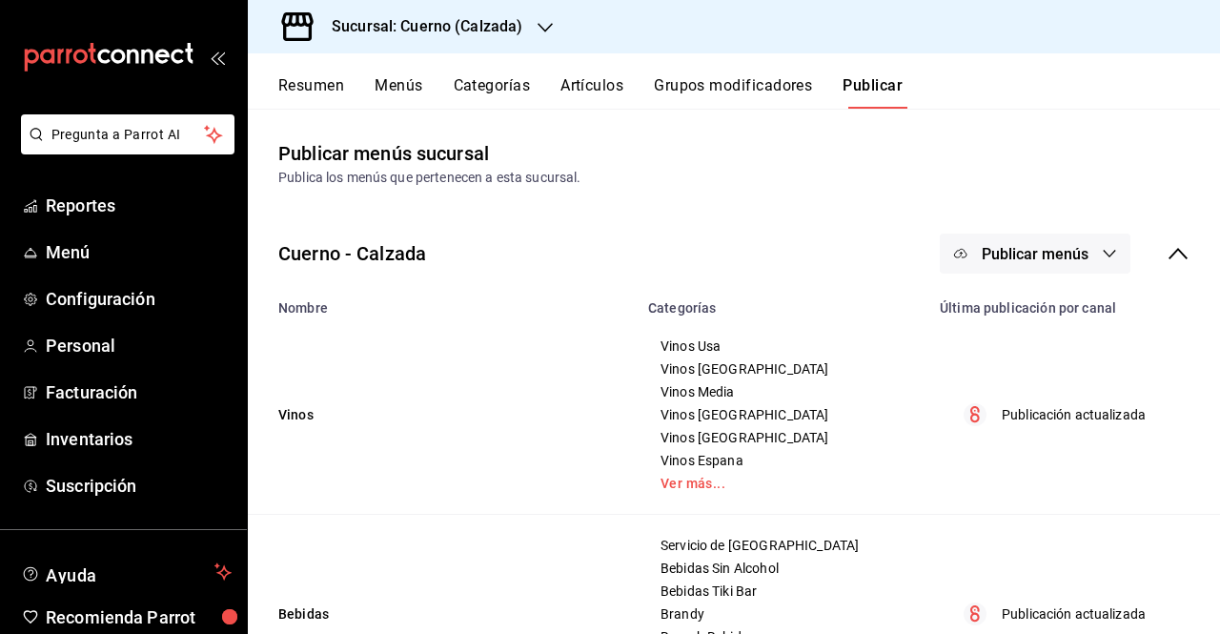
click at [491, 83] on button "Categorías" at bounding box center [492, 92] width 77 height 32
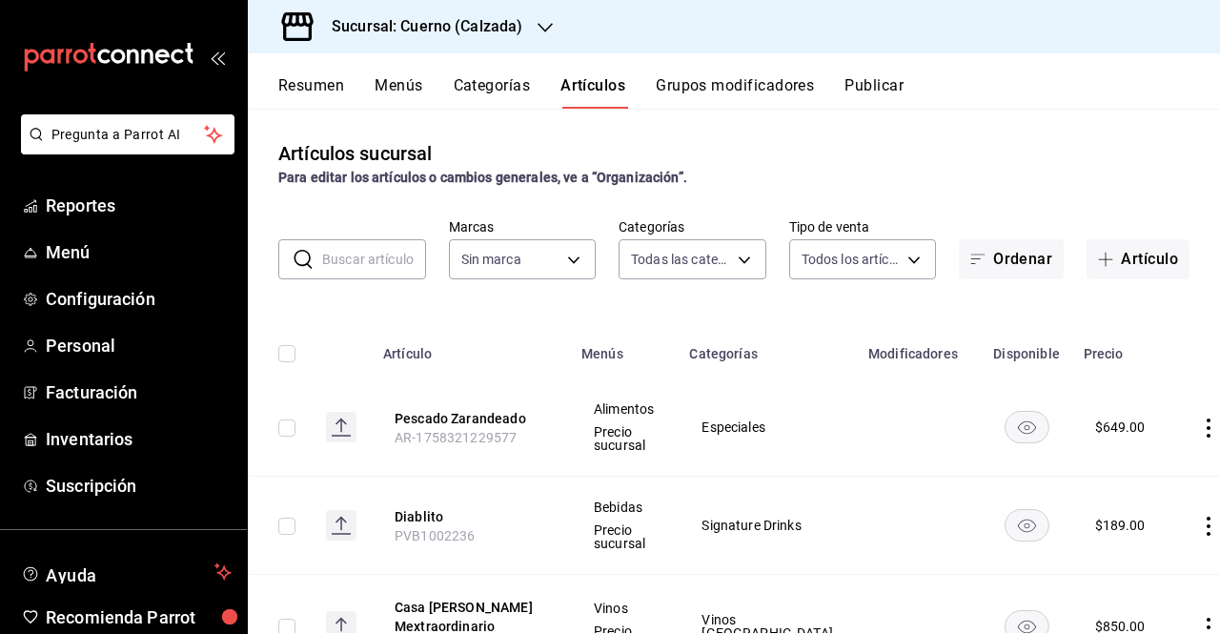
type input "fcad426d-22b8-4bc7-85b2-27ee6775f3f6,560d4c35-d9fc-4089-91ff-402d238ea400,30284…"
click at [480, 424] on button "Pescado Zarandeado" at bounding box center [471, 418] width 152 height 19
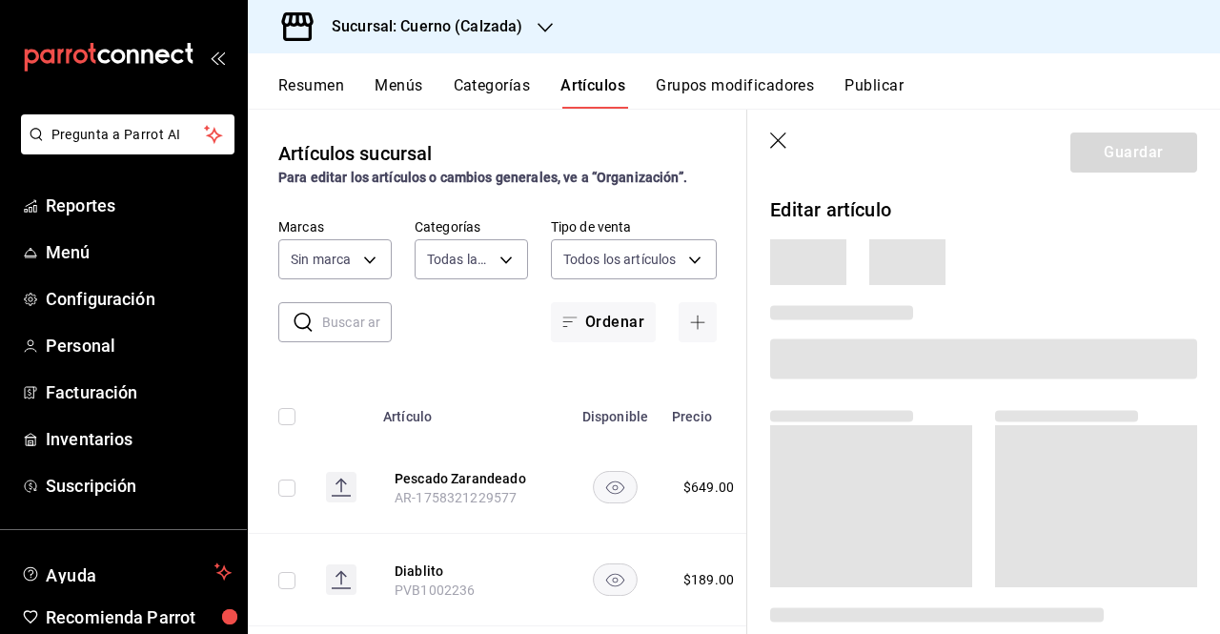
type input "b7ae777b-2dfc-42e0-9650-6cefdf37a424,c000f1c0-fb9f-4016-8e6a-f0d1e83e893d"
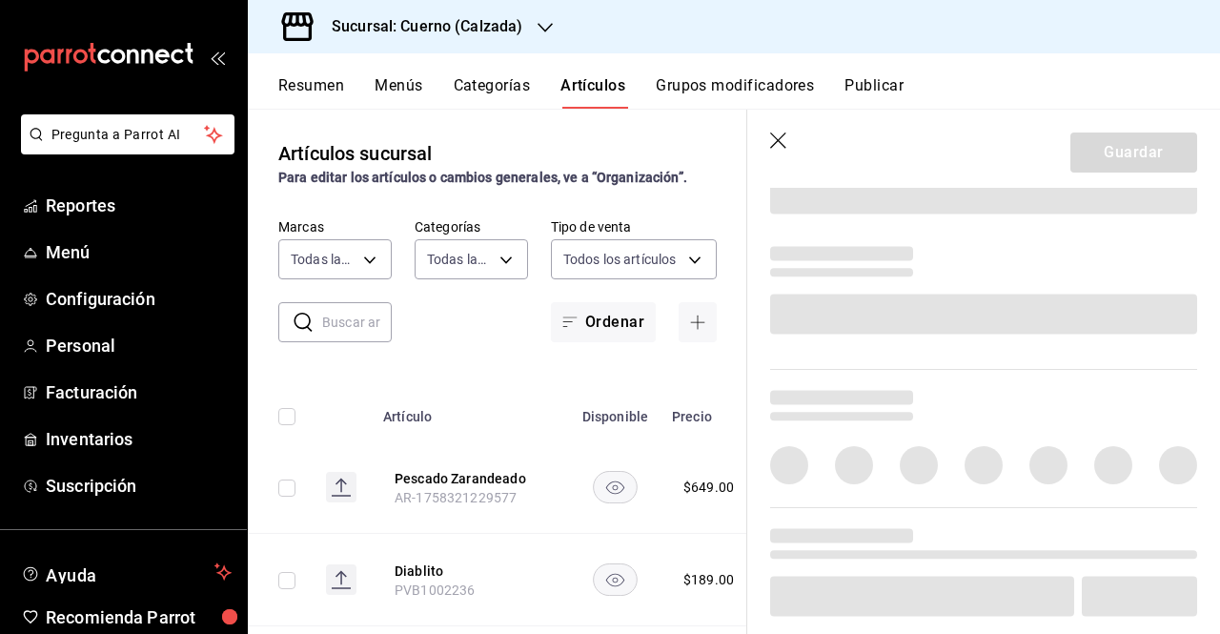
scroll to position [734, 0]
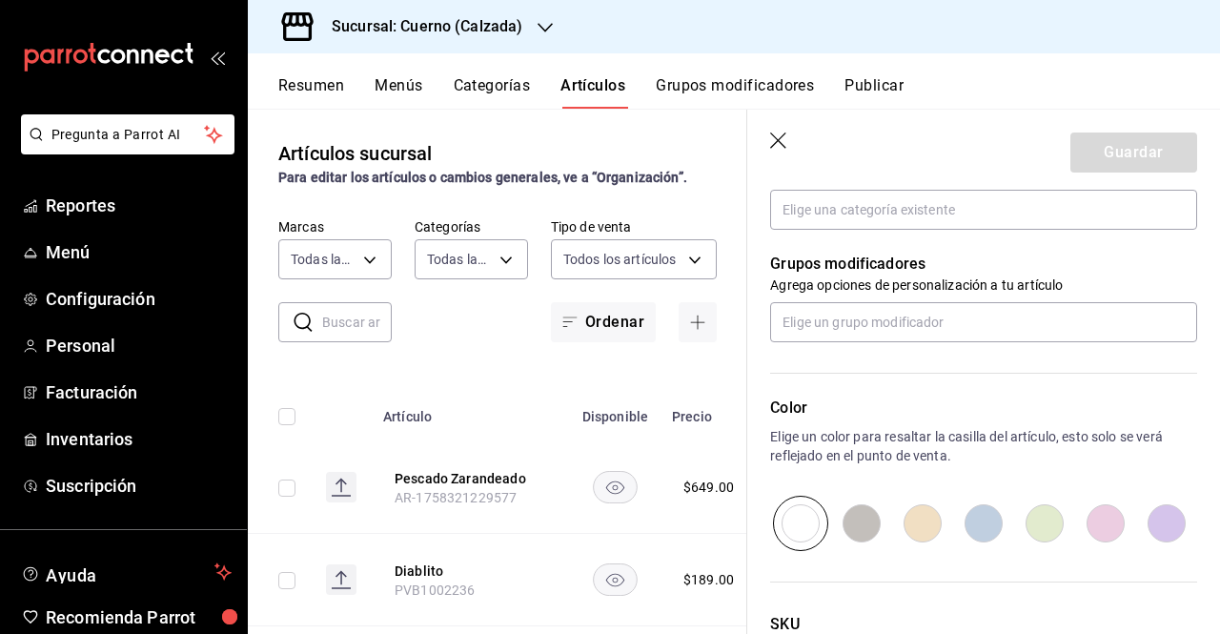
type input "$649.00"
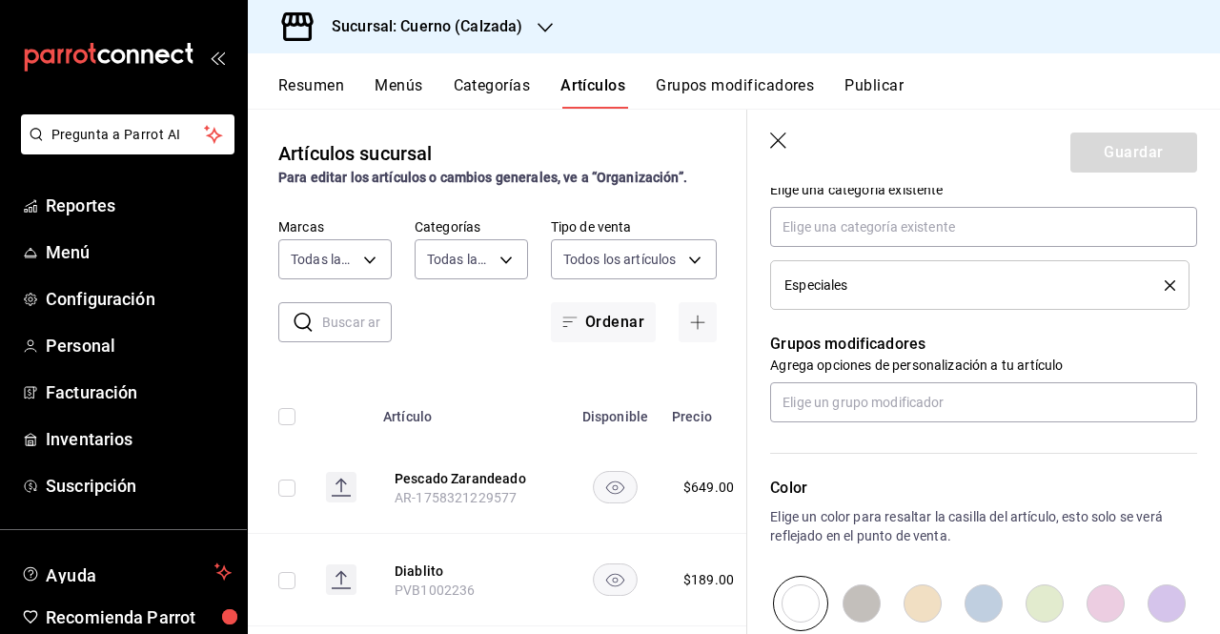
scroll to position [951, 0]
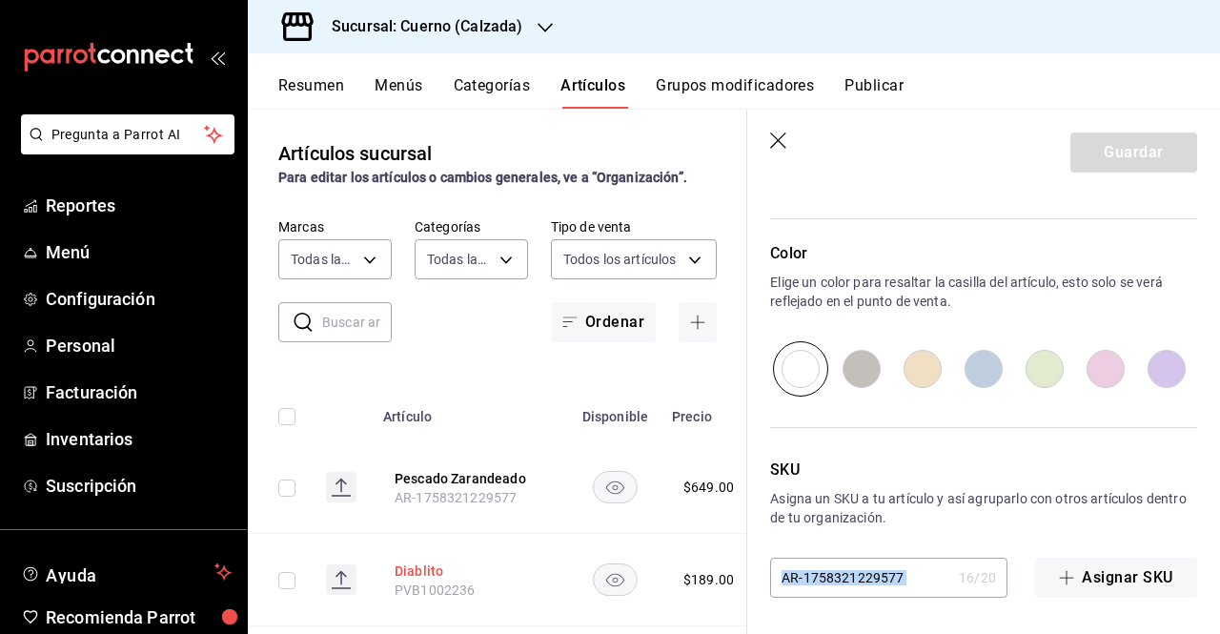
drag, startPoint x: 936, startPoint y: 578, endPoint x: 499, endPoint y: 571, distance: 436.5
click at [499, 571] on main "Artículos sucursal Para editar los artículos o cambios generales, ve a “Organiz…" at bounding box center [734, 371] width 972 height 525
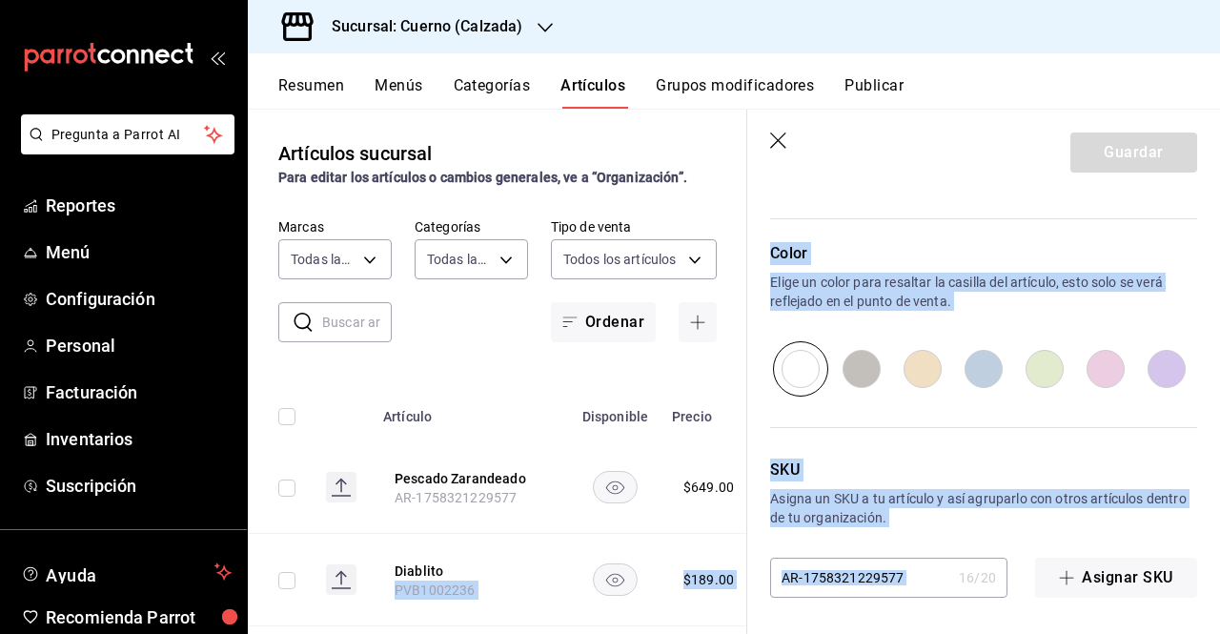
click at [900, 571] on input "AR-1758321229577" at bounding box center [860, 577] width 181 height 38
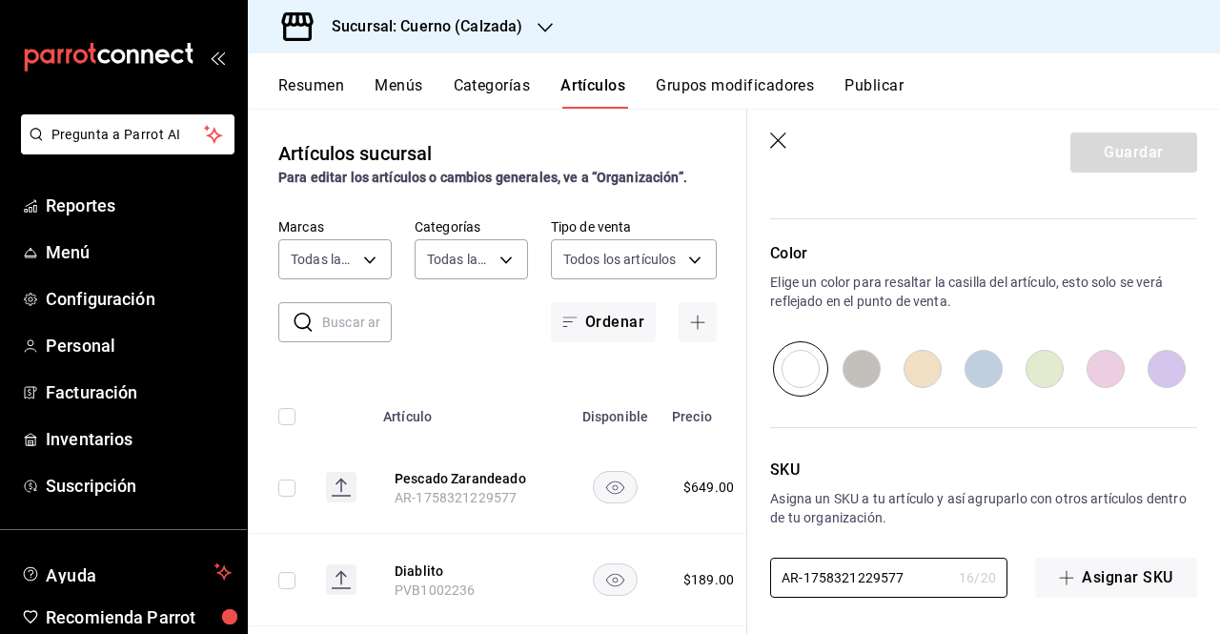
drag, startPoint x: 900, startPoint y: 571, endPoint x: 703, endPoint y: 583, distance: 196.7
click at [703, 583] on main "Artículos sucursal Para editar los artículos o cambios generales, ve a “Organiz…" at bounding box center [734, 371] width 972 height 525
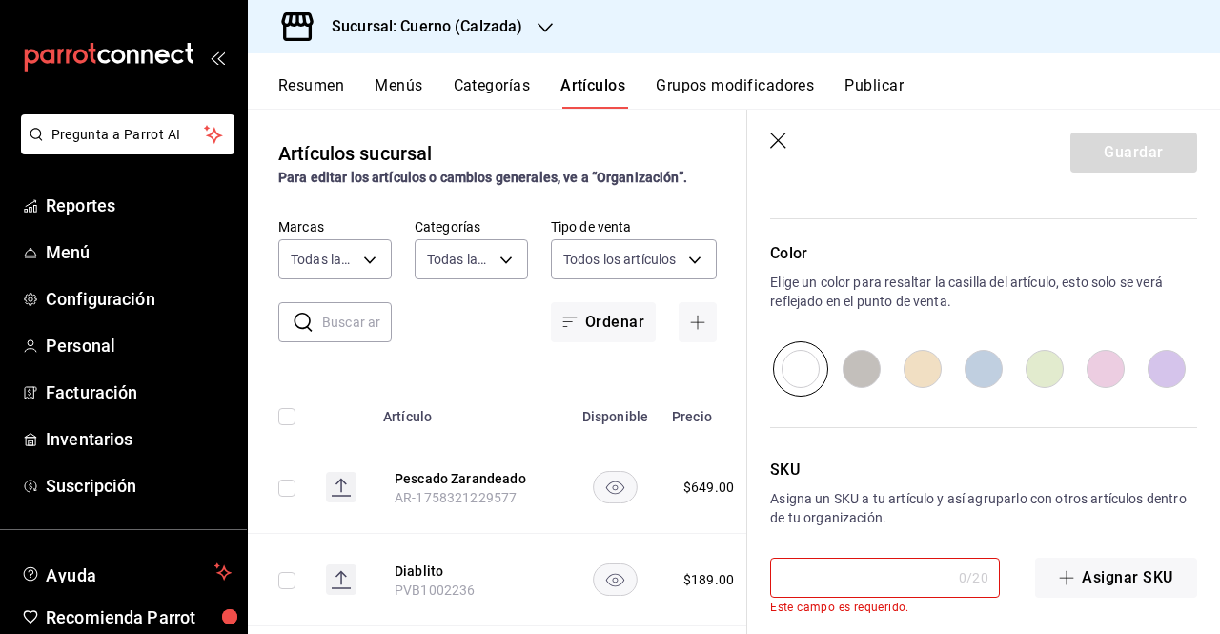
paste input "PVA1002920"
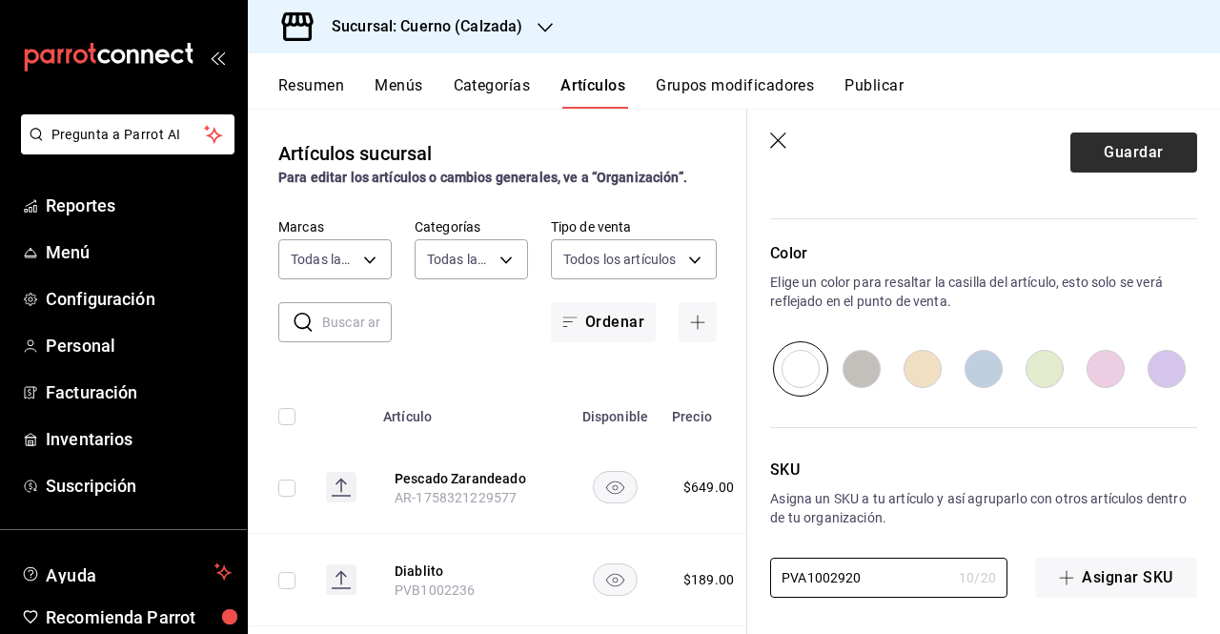
type input "PVA1002920"
click at [1116, 146] on button "Guardar" at bounding box center [1133, 152] width 127 height 40
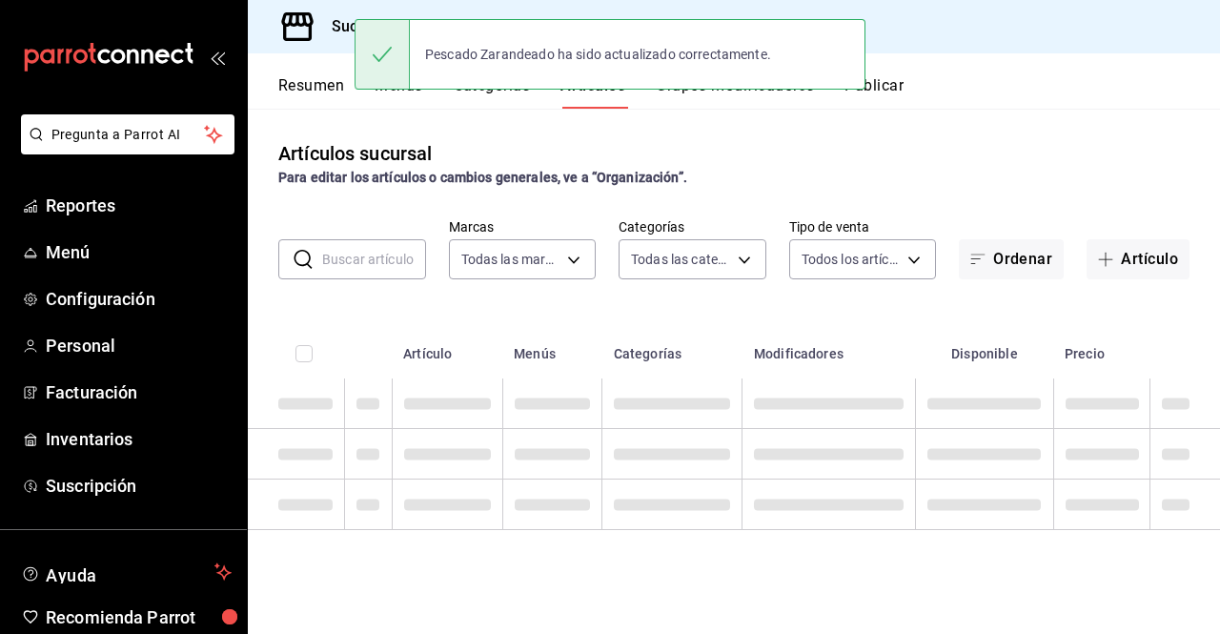
click at [883, 81] on button "Publicar" at bounding box center [873, 92] width 59 height 32
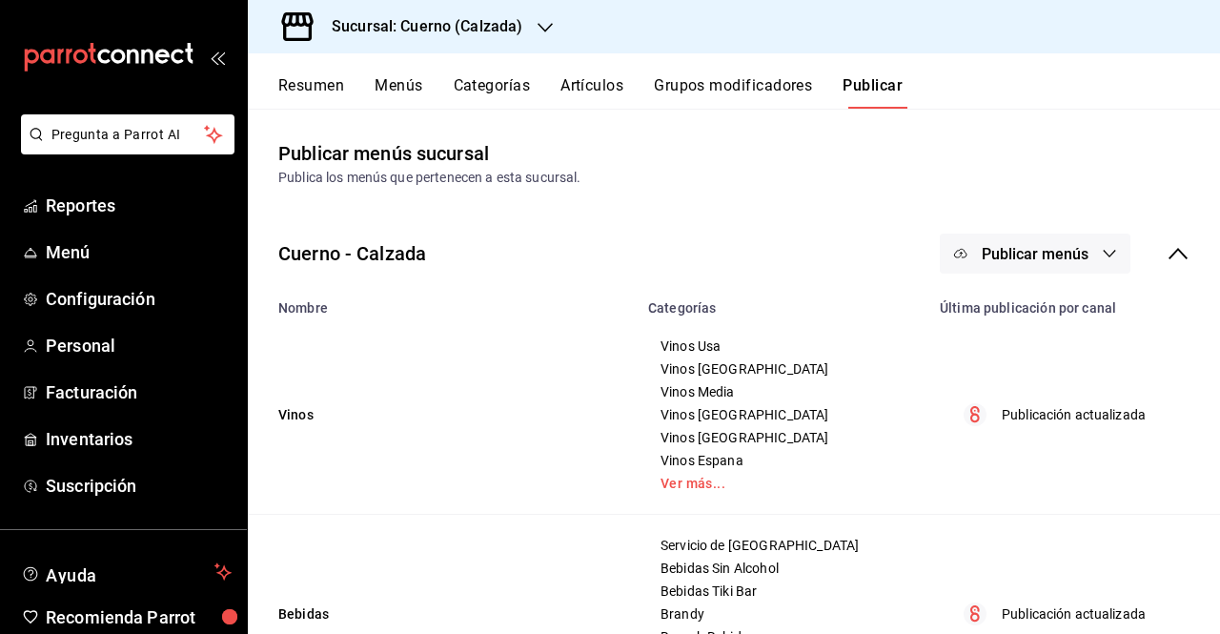
click at [1102, 249] on icon "button" at bounding box center [1109, 253] width 15 height 15
click at [1043, 291] on li "Punto de venta" at bounding box center [1021, 315] width 175 height 53
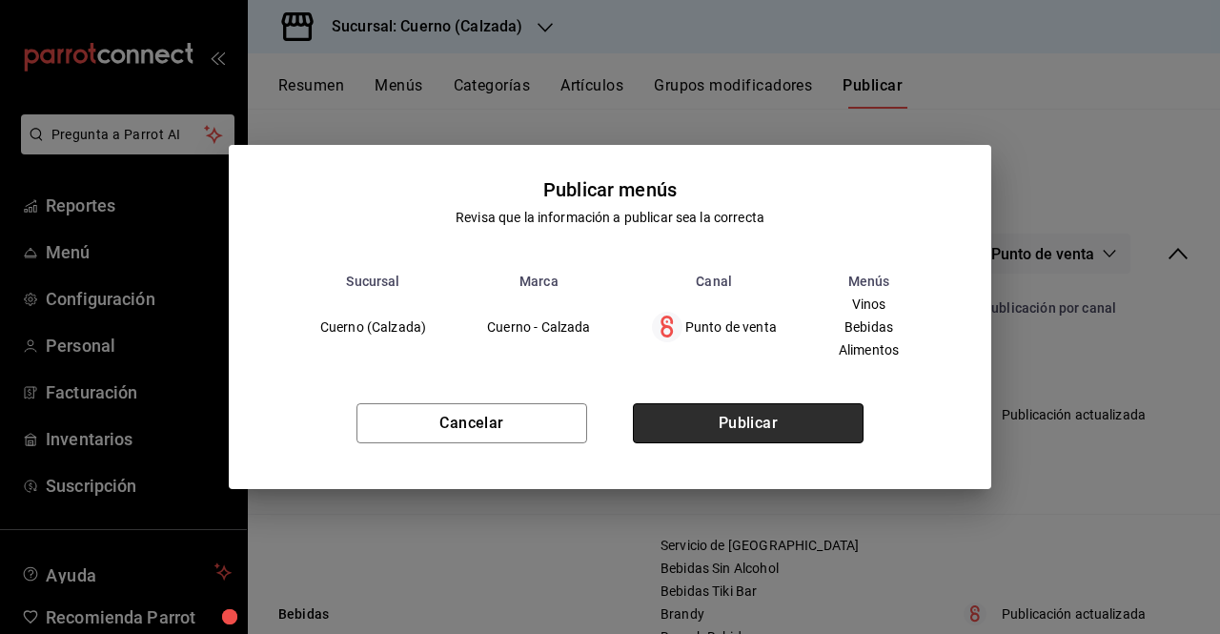
click at [751, 420] on button "Publicar" at bounding box center [748, 423] width 231 height 40
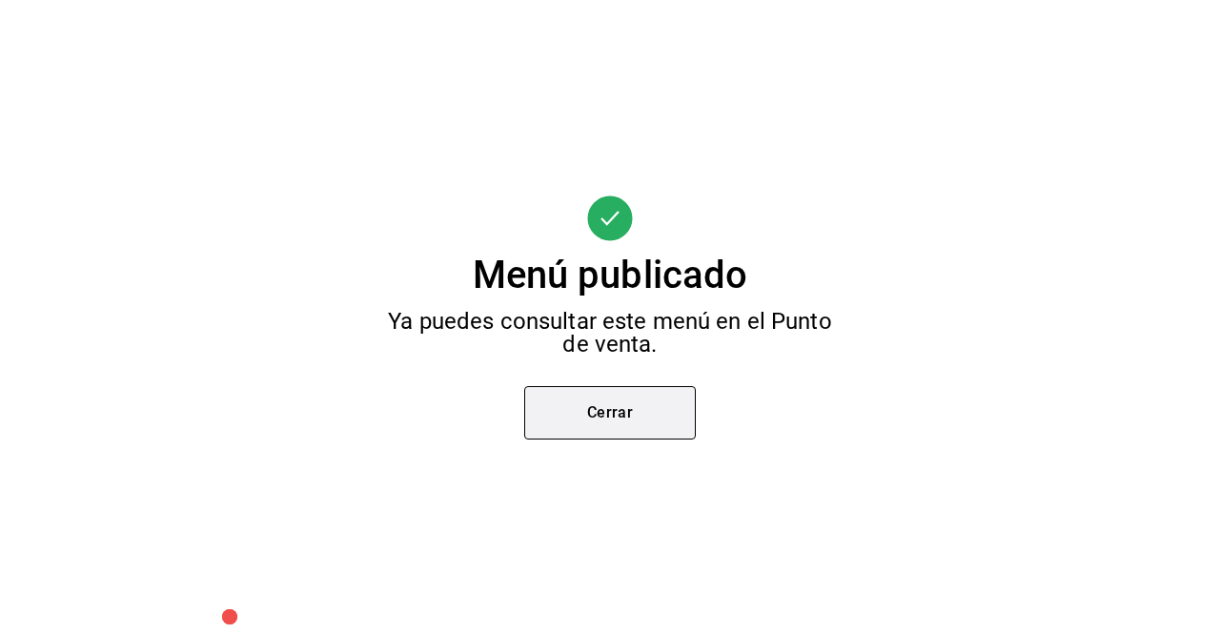
click at [646, 395] on button "Cerrar" at bounding box center [610, 412] width 172 height 53
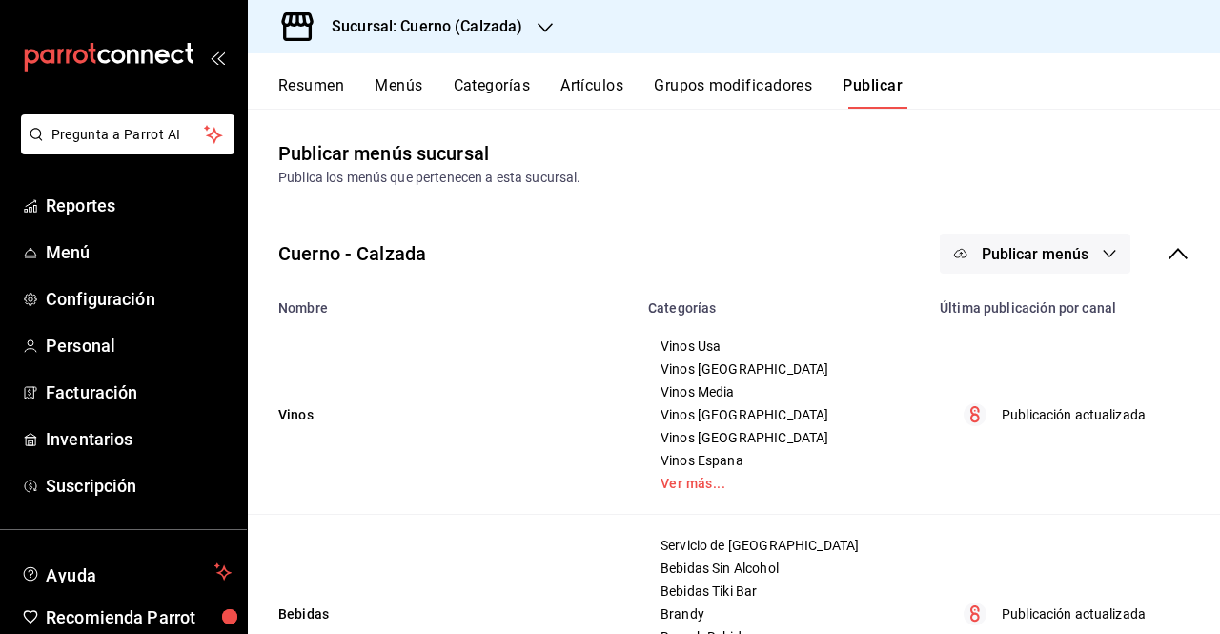
click at [469, 98] on button "Categorías" at bounding box center [492, 92] width 77 height 32
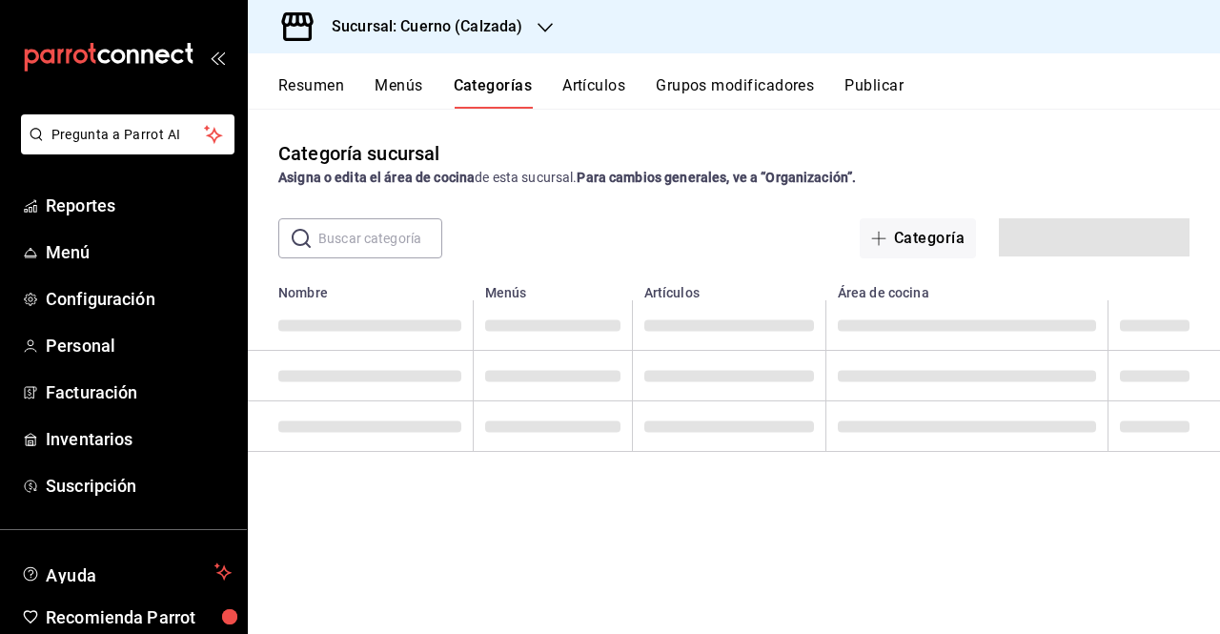
click at [617, 79] on button "Artículos" at bounding box center [593, 92] width 63 height 32
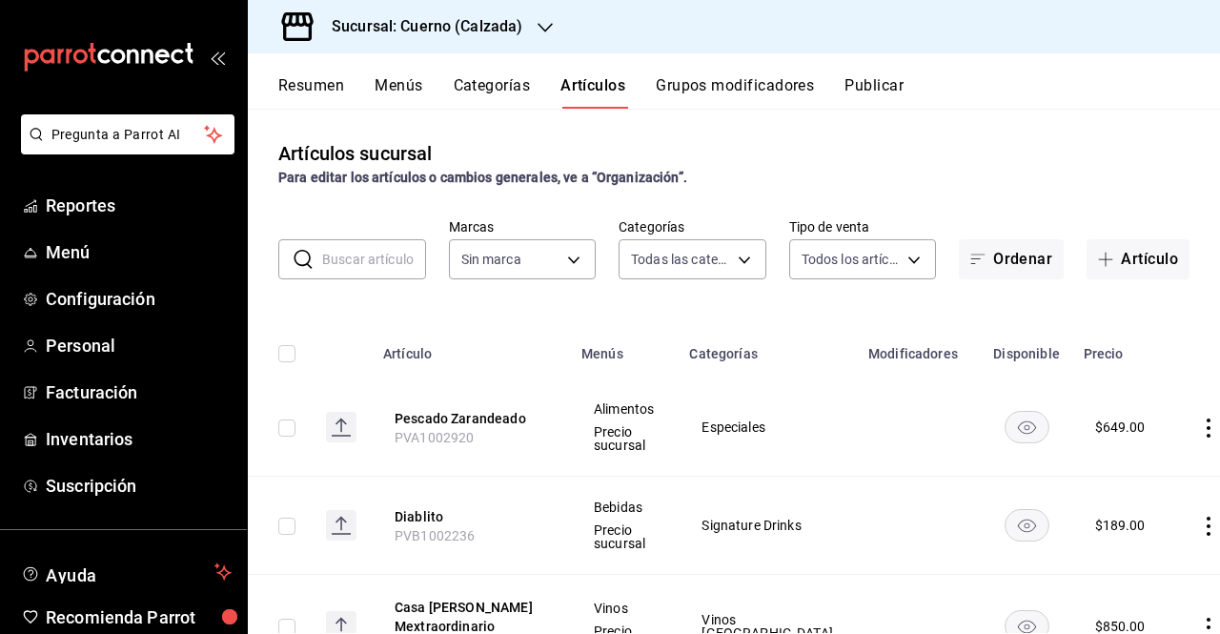
type input "fcad426d-22b8-4bc7-85b2-27ee6775f3f6,560d4c35-d9fc-4089-91ff-402d238ea400,30284…"
type input "b7ae777b-2dfc-42e0-9650-6cefdf37a424,c000f1c0-fb9f-4016-8e6a-f0d1e83e893d"
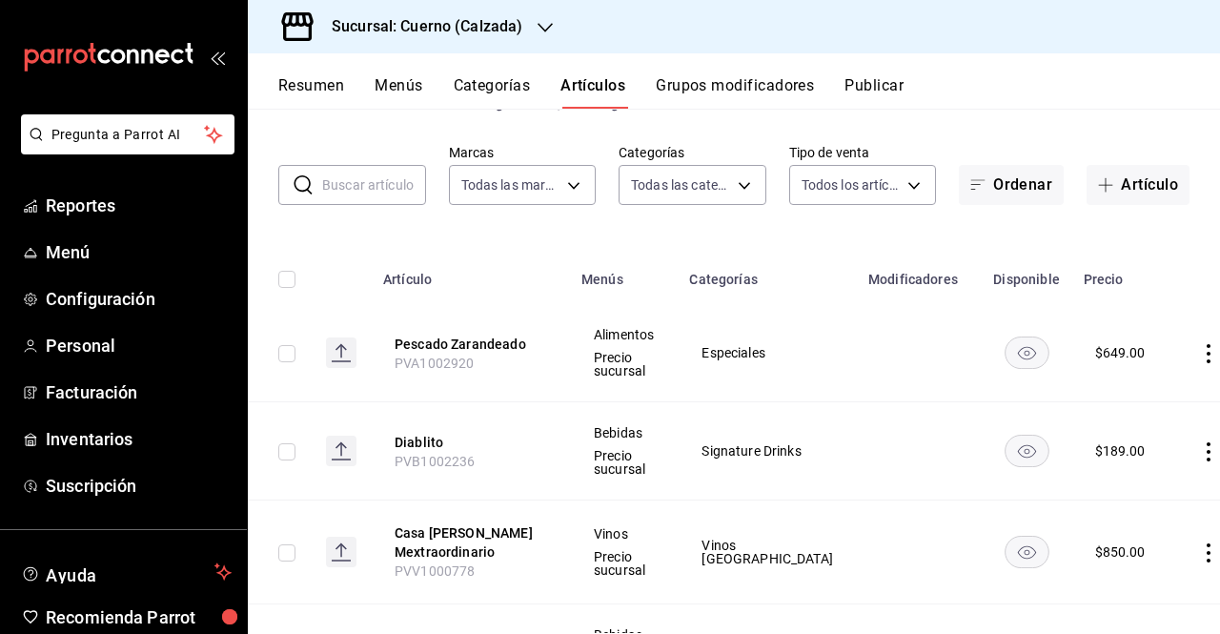
scroll to position [59, 0]
